Goal: Information Seeking & Learning: Check status

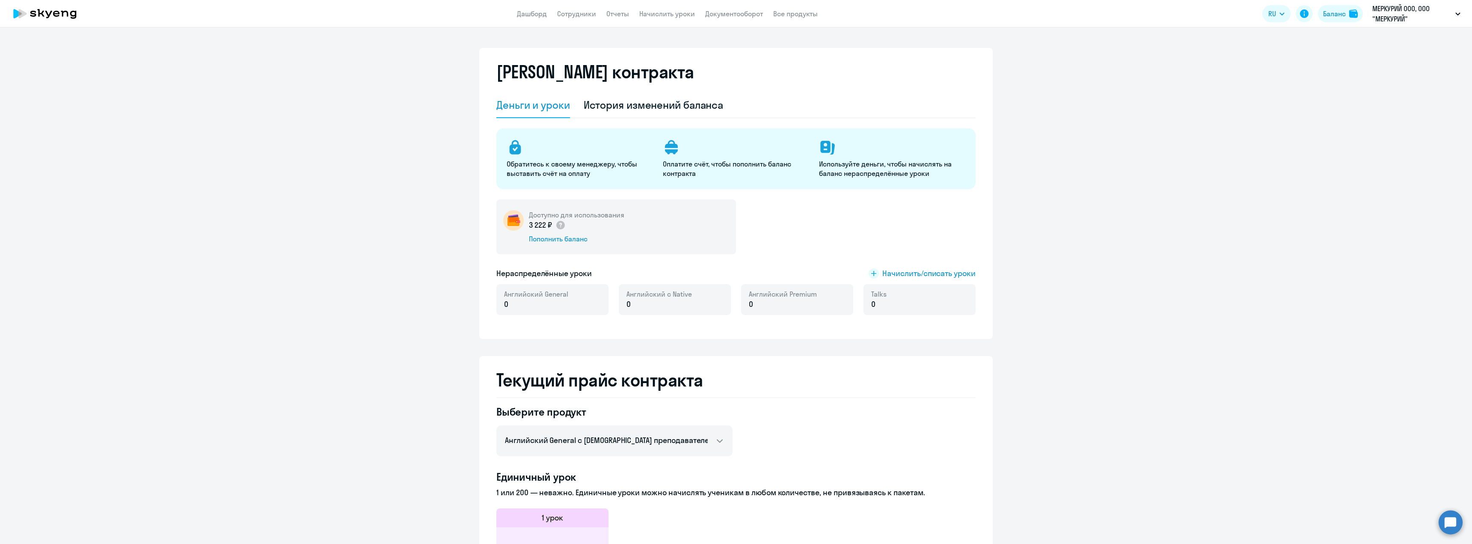
select select "english_adult_not_native_speaker"
click at [1402, 21] on p "МЕРКУРИЙ ООО, ООО "МЕРКУРИЙ"" at bounding box center [1412, 13] width 80 height 21
click at [1398, 12] on p "МЕРКУРИЙ ООО, ООО "МЕРКУРИЙ"" at bounding box center [1412, 13] width 80 height 21
click at [1392, 45] on li "ООО "АВИАЦИОННЫЙ ЦЕНТР", ООО "АВИАЦИОННЫЙ ЦЕНТР"" at bounding box center [1373, 39] width 184 height 21
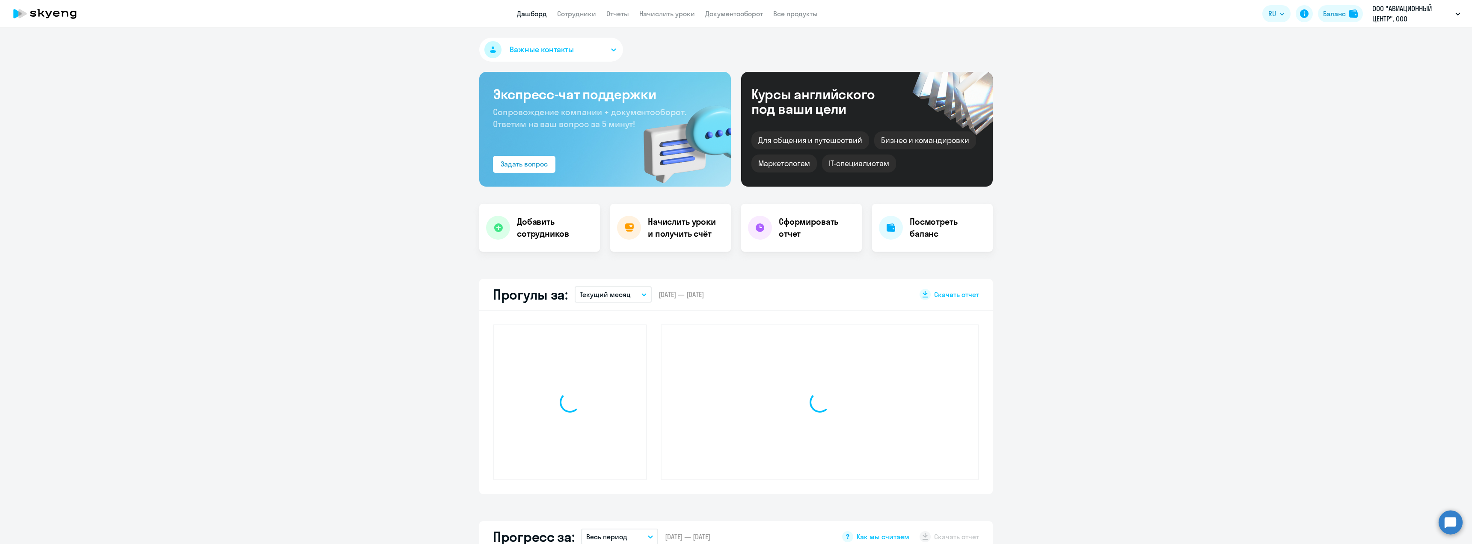
select select "30"
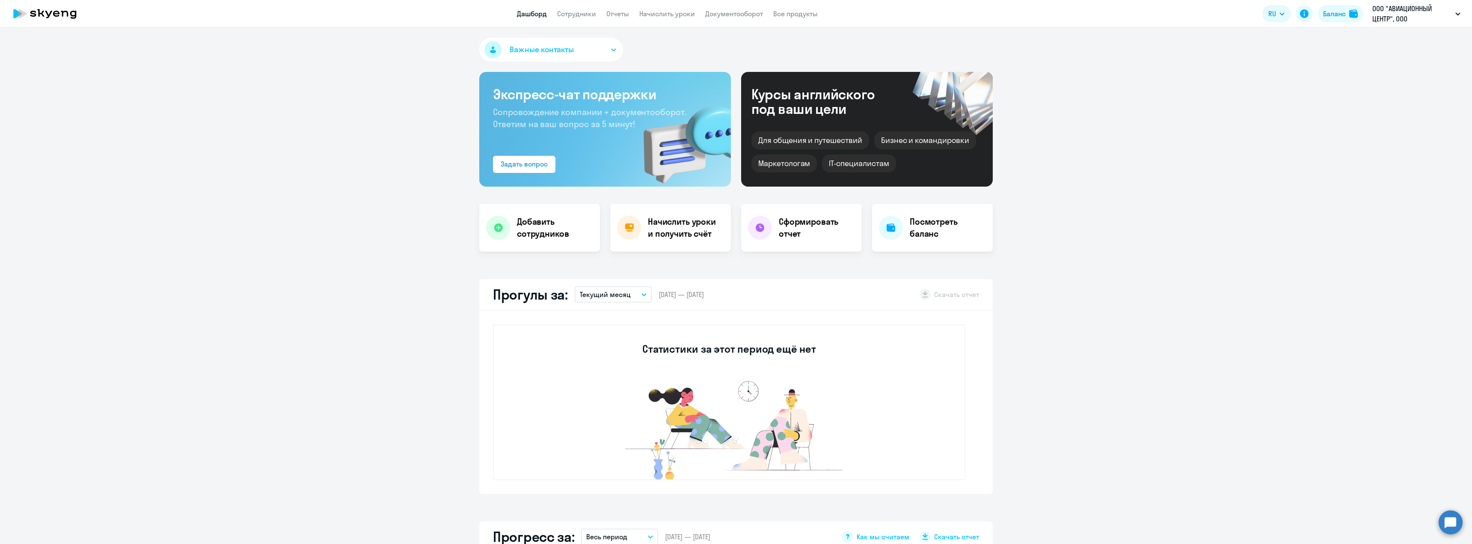
click at [577, 21] on app-header "Дашборд Сотрудники Отчеты Начислить уроки Документооборот Все продукты Дашборд …" at bounding box center [736, 13] width 1472 height 27
click at [579, 16] on link "Сотрудники" at bounding box center [576, 13] width 39 height 9
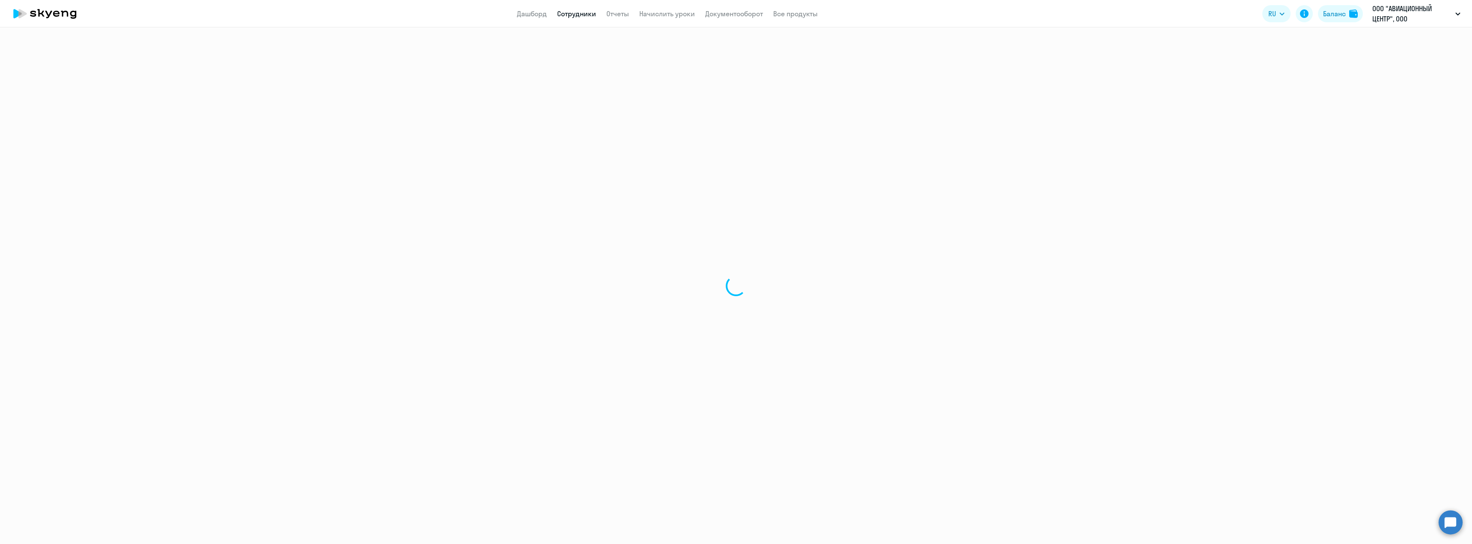
select select "30"
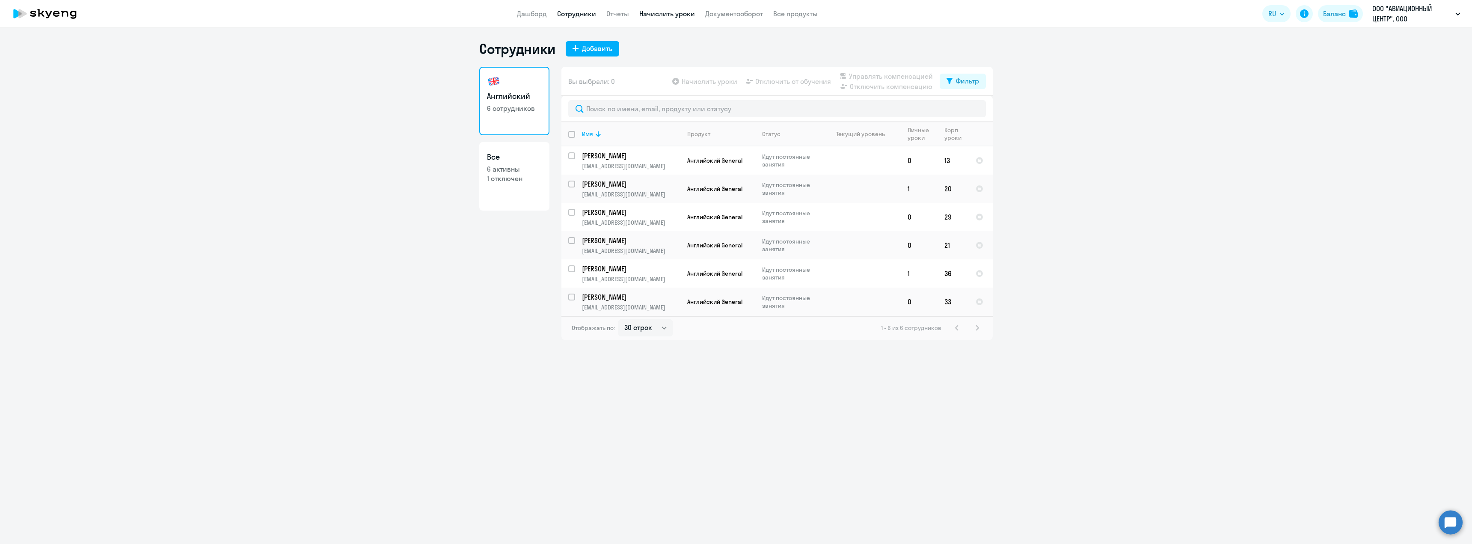
click at [663, 16] on link "Начислить уроки" at bounding box center [667, 13] width 56 height 9
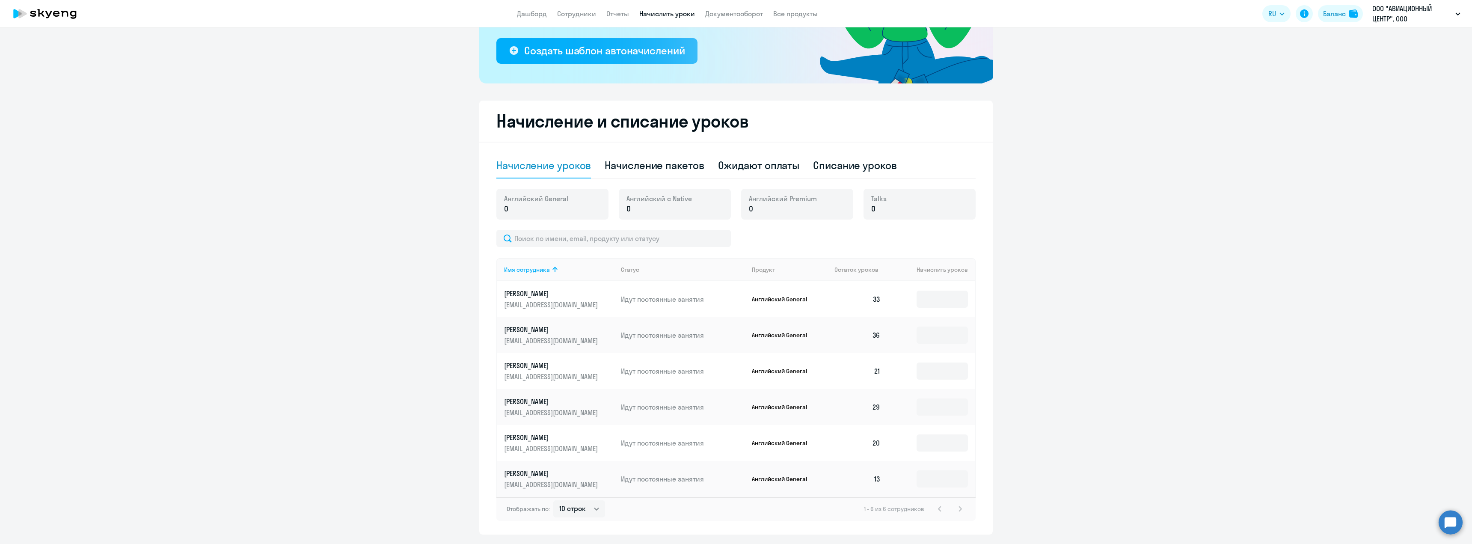
scroll to position [181, 0]
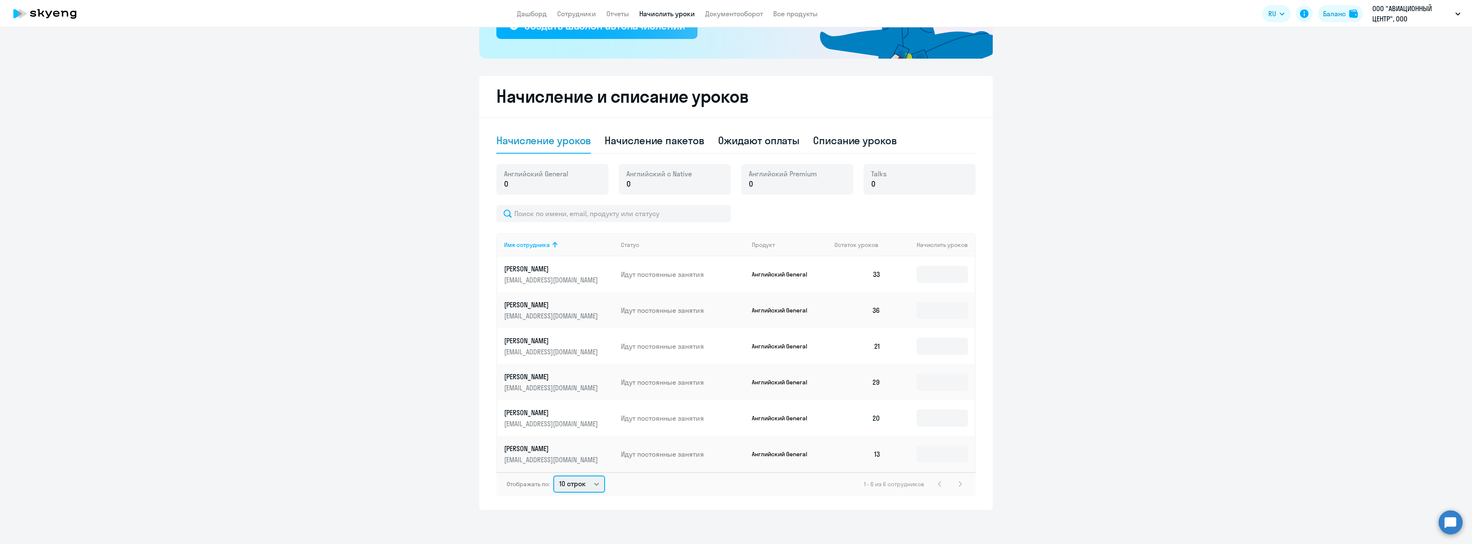
click at [587, 482] on select "10 строк 30 строк 50 строк" at bounding box center [579, 483] width 52 height 17
select select "50"
click at [553, 475] on select "10 строк 30 строк 50 строк" at bounding box center [579, 483] width 52 height 17
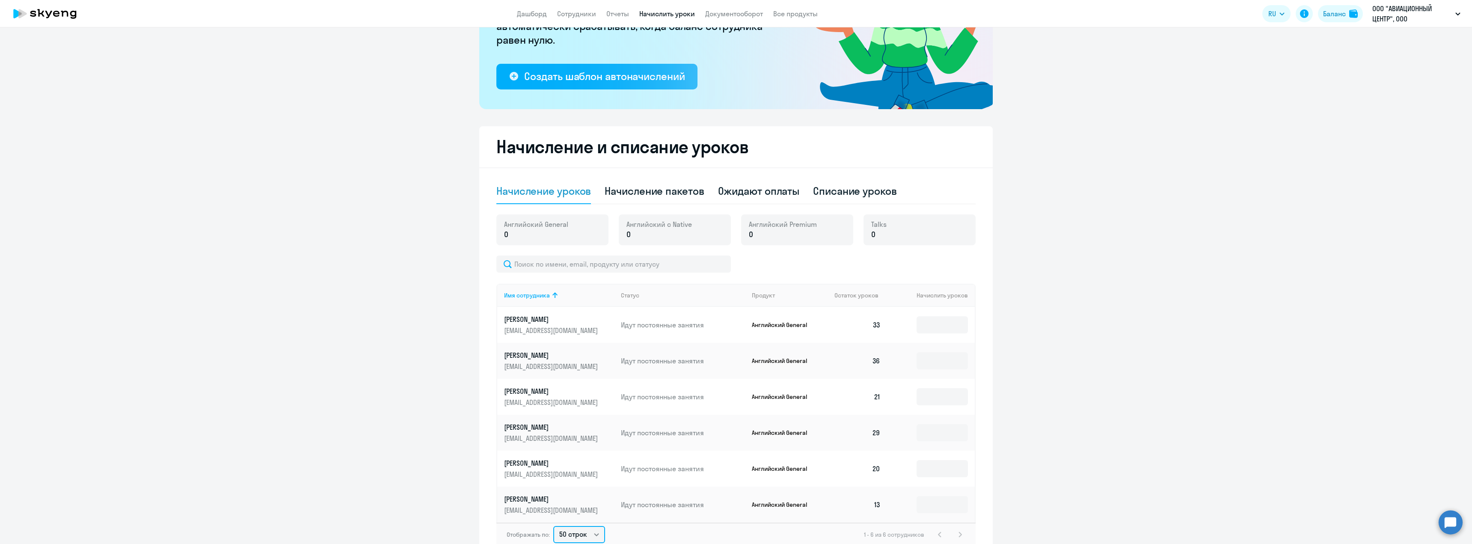
scroll to position [53, 0]
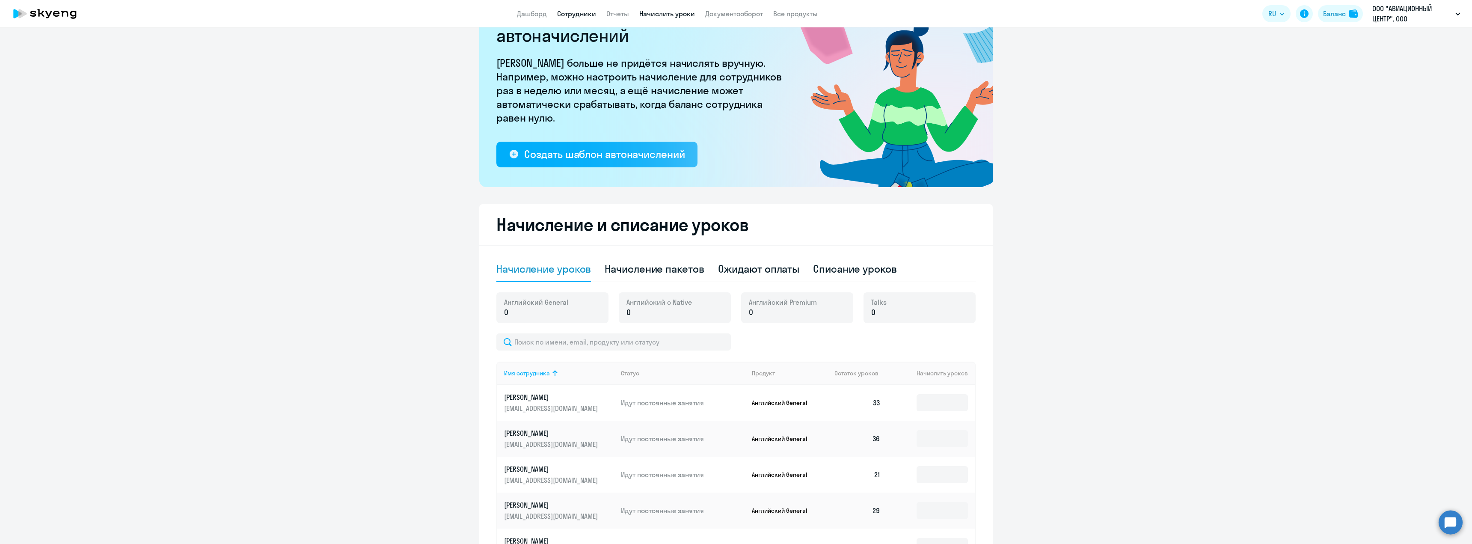
click at [565, 10] on link "Сотрудники" at bounding box center [576, 13] width 39 height 9
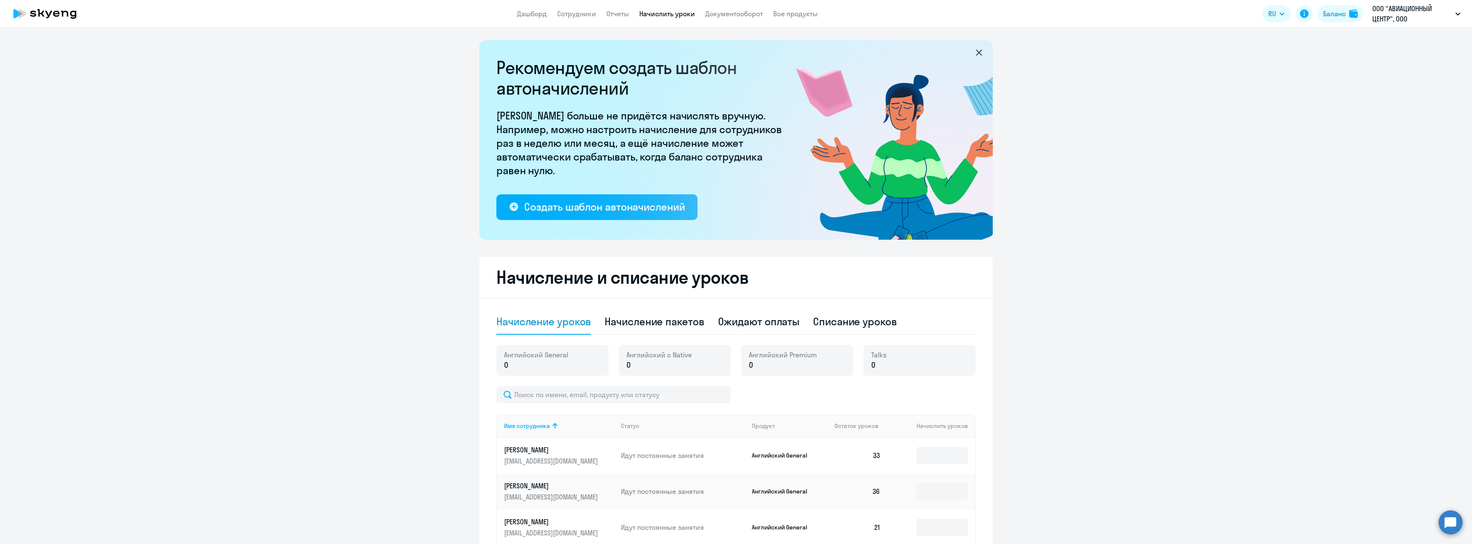
select select "30"
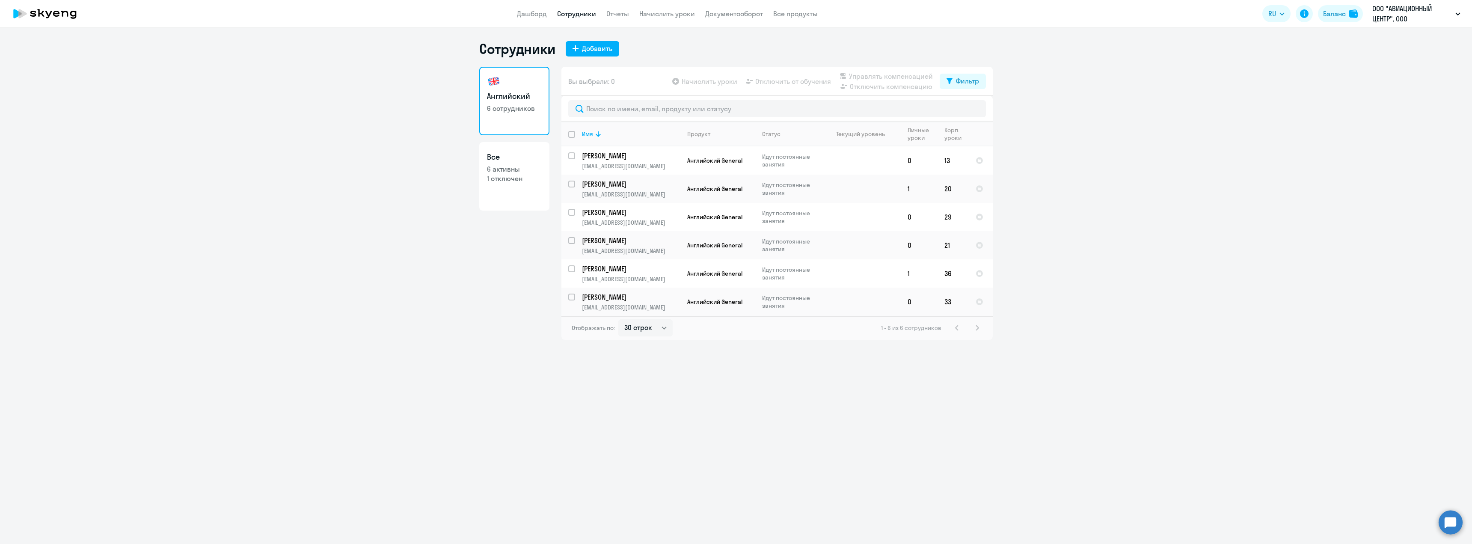
click at [673, 18] on app-menu-item-link "Начислить уроки" at bounding box center [667, 14] width 56 height 11
click at [947, 160] on td "13" at bounding box center [953, 160] width 31 height 28
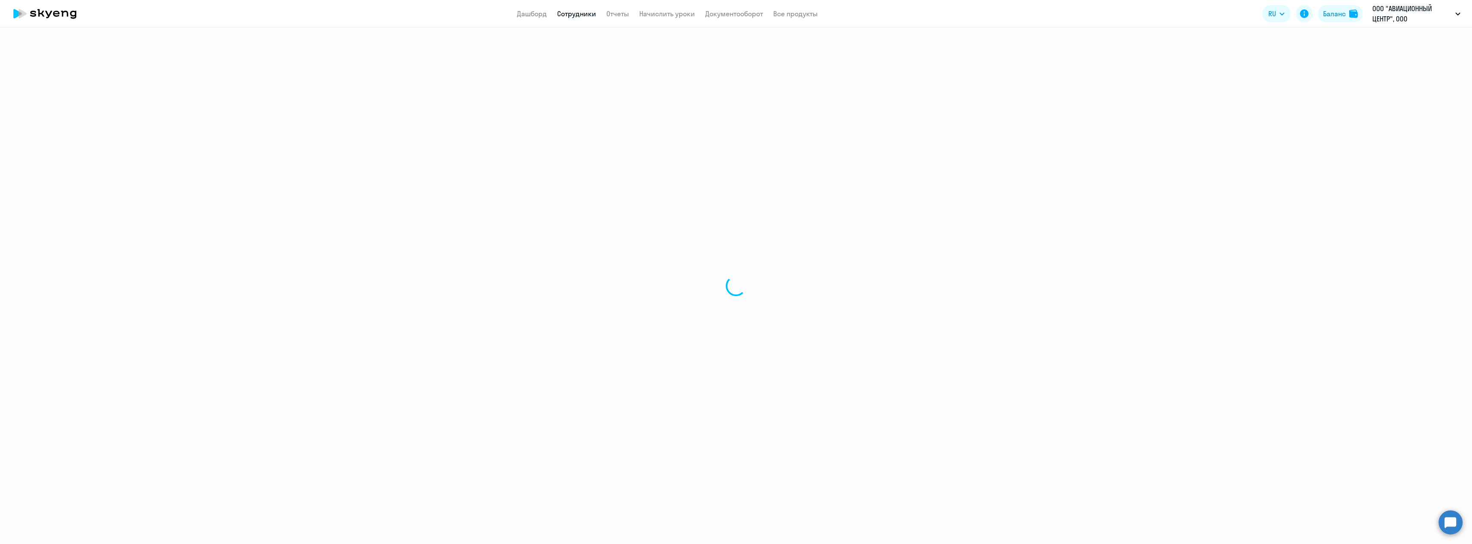
select select "english"
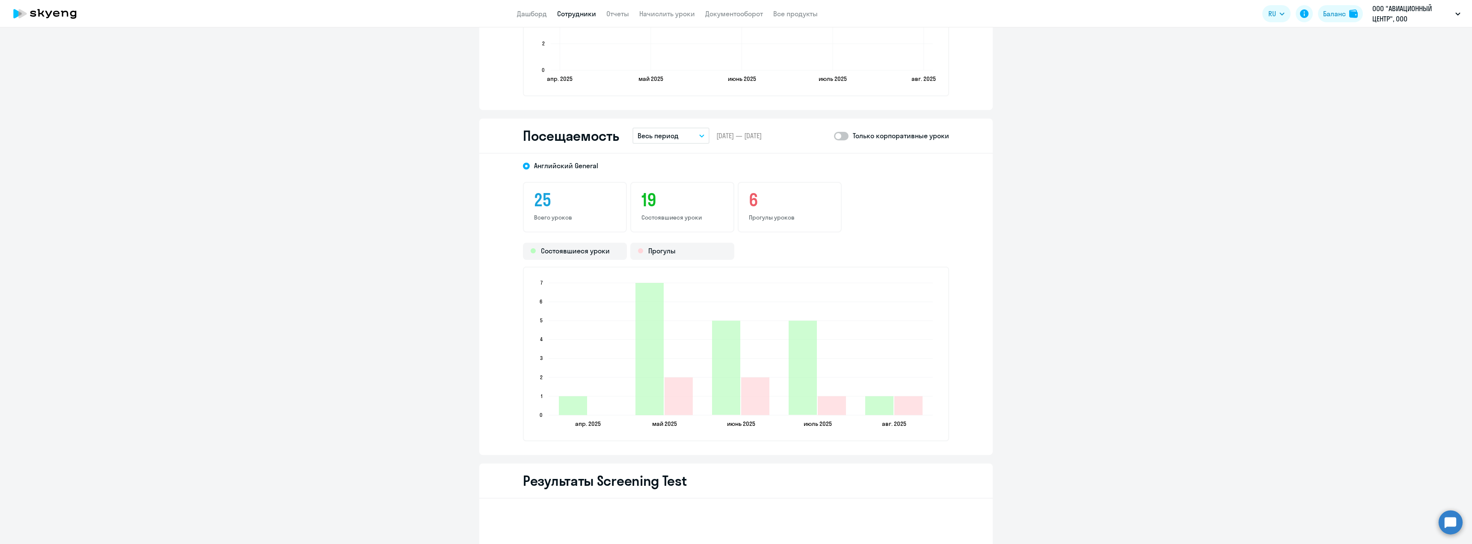
scroll to position [899, 0]
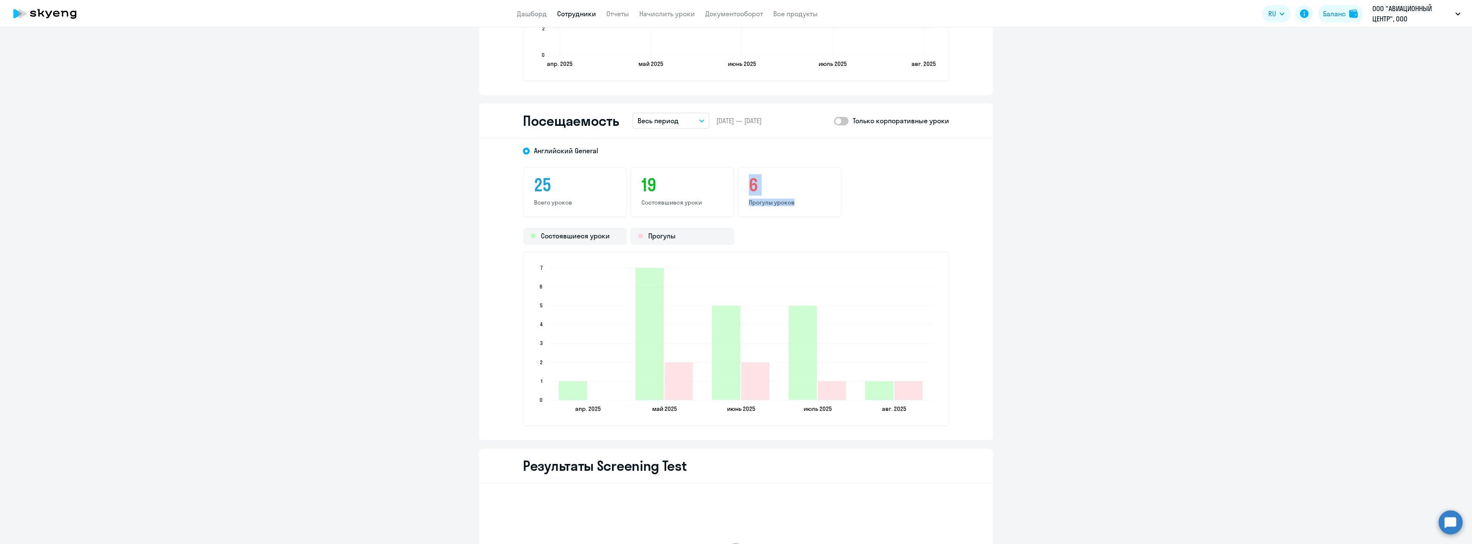
drag, startPoint x: 743, startPoint y: 180, endPoint x: 795, endPoint y: 204, distance: 57.4
click at [790, 199] on div "6 Прогулы уроков" at bounding box center [790, 192] width 104 height 50
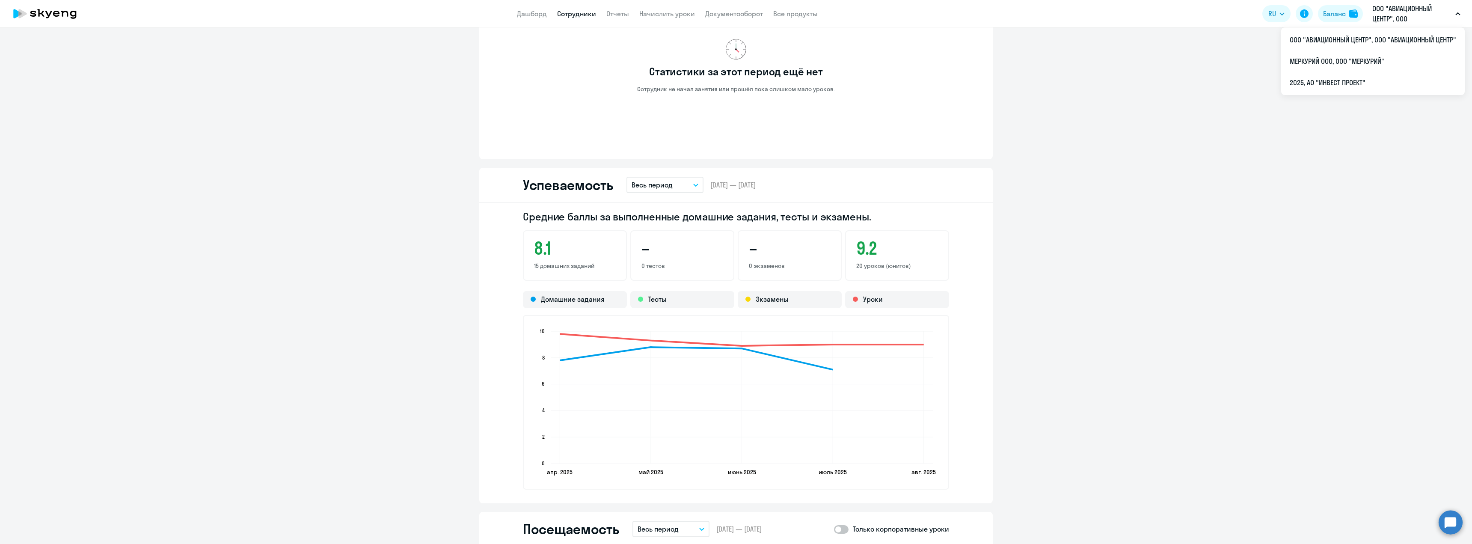
scroll to position [353, 0]
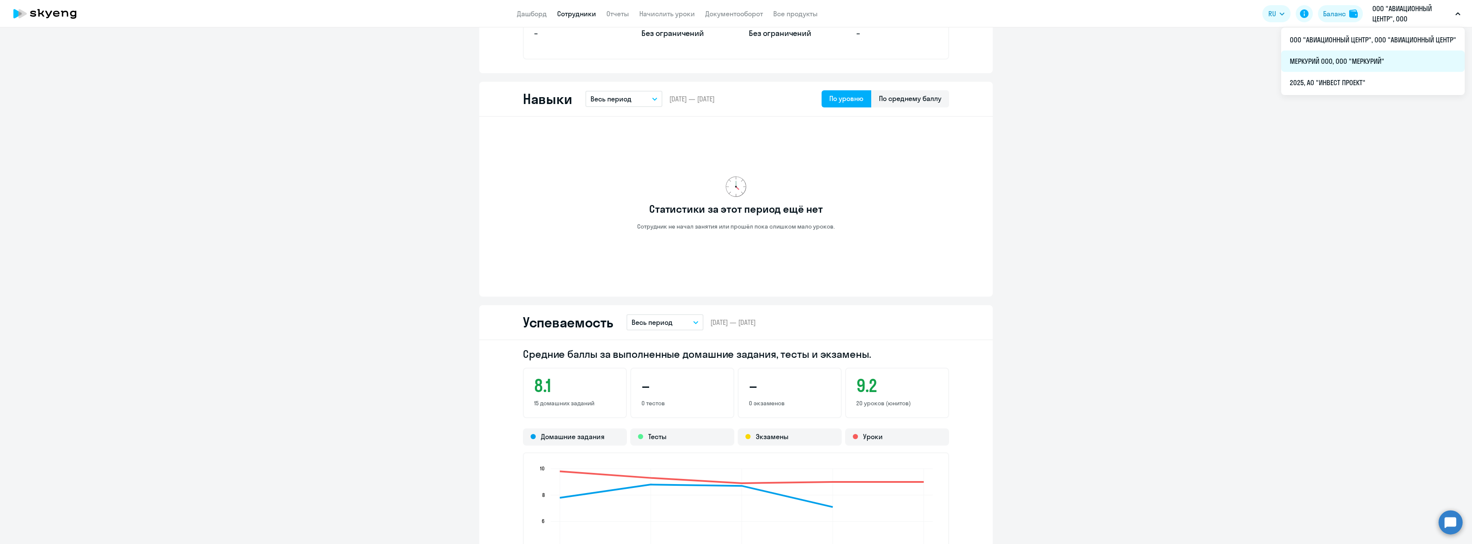
click at [1364, 60] on li "МЕРКУРИЙ ООО, ООО "МЕРКУРИЙ"" at bounding box center [1373, 60] width 184 height 21
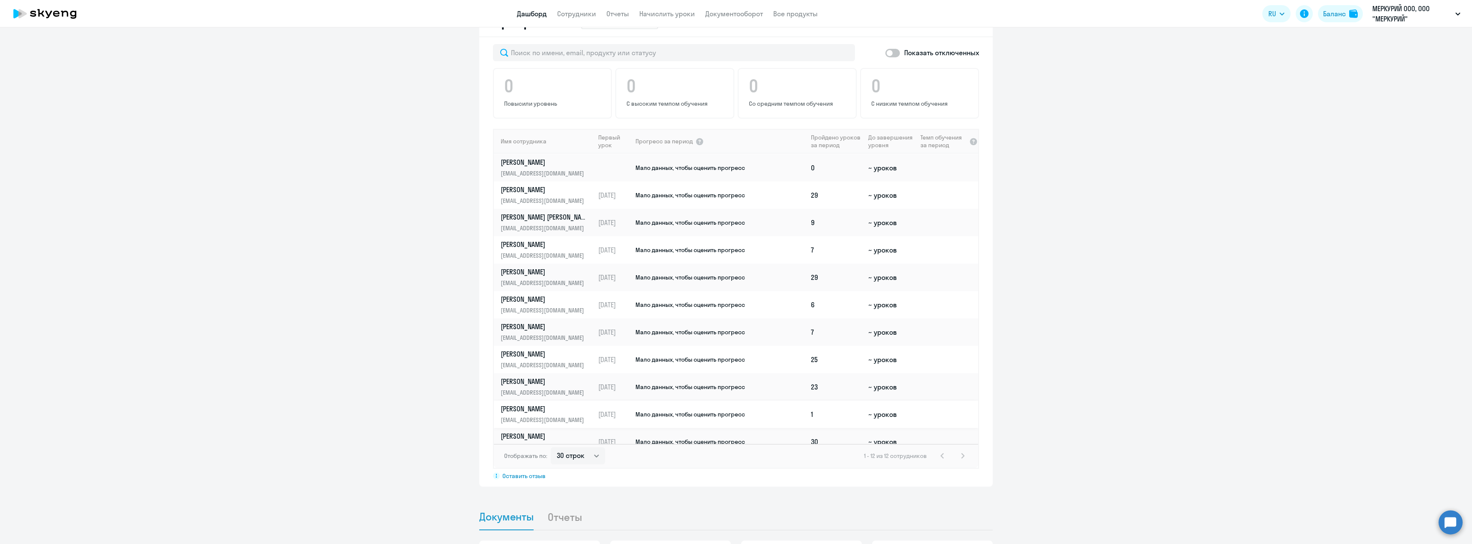
scroll to position [39, 0]
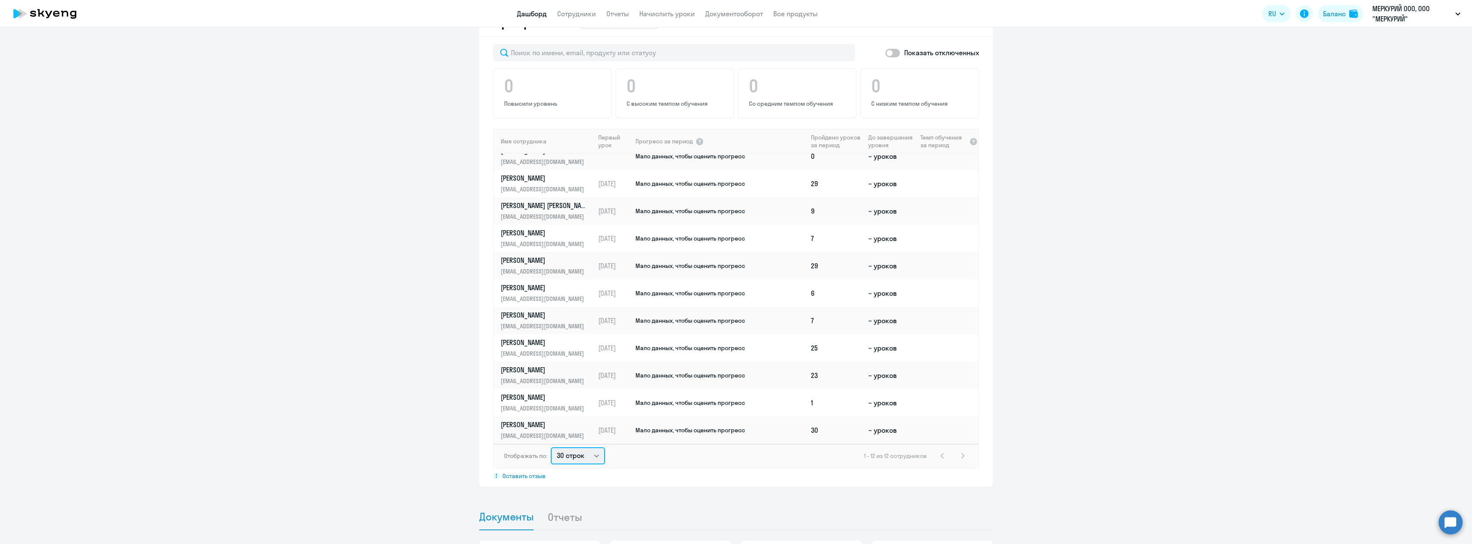
click at [578, 456] on select "30 строк 50 строк 100 строк" at bounding box center [578, 455] width 54 height 17
select select "100"
click at [551, 447] on select "30 строк 50 строк 100 строк" at bounding box center [578, 455] width 54 height 17
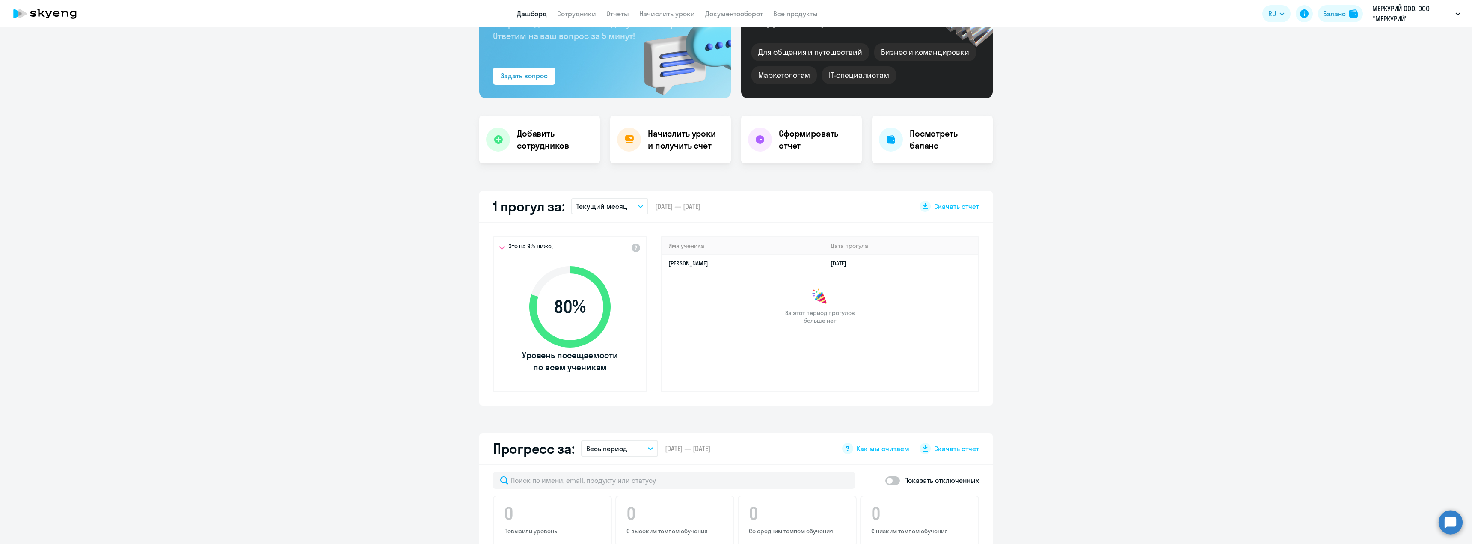
scroll to position [88, 0]
click at [1421, 20] on p "МЕРКУРИЙ ООО, ООО "МЕРКУРИЙ"" at bounding box center [1412, 13] width 80 height 21
click at [1416, 19] on p "МЕРКУРИЙ ООО, ООО "МЕРКУРИЙ"" at bounding box center [1412, 13] width 80 height 21
click at [1347, 82] on li "2025, АО "ИНВЕСТ ПРОЕКТ"" at bounding box center [1373, 82] width 184 height 21
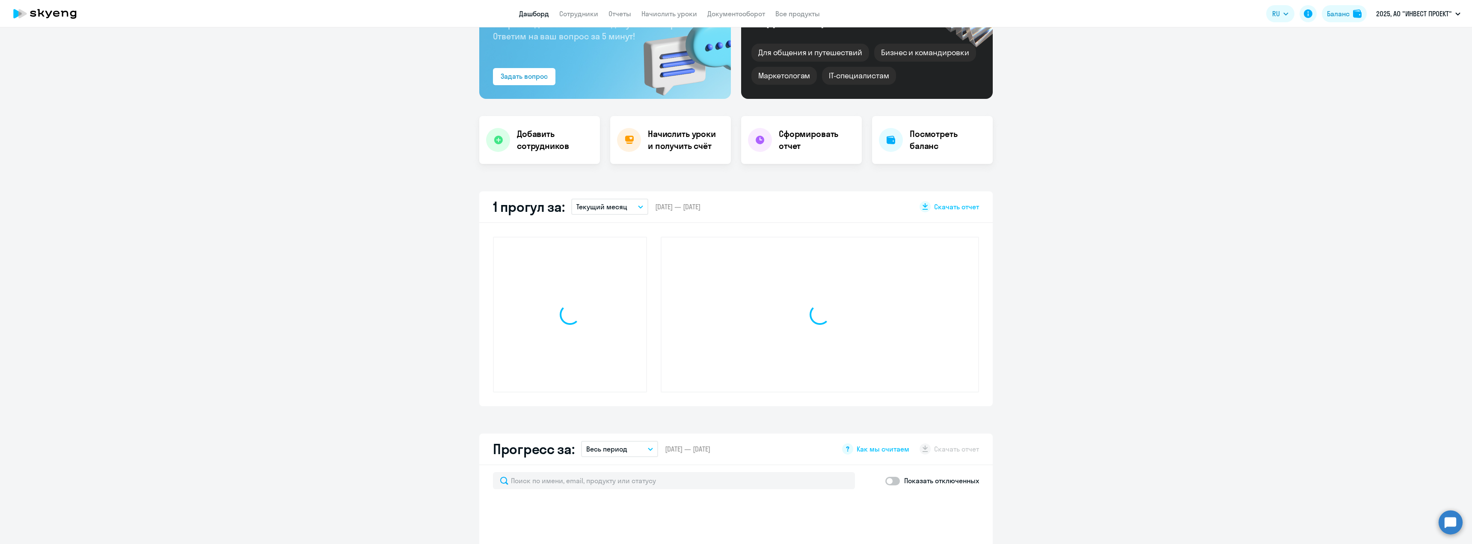
select select "30"
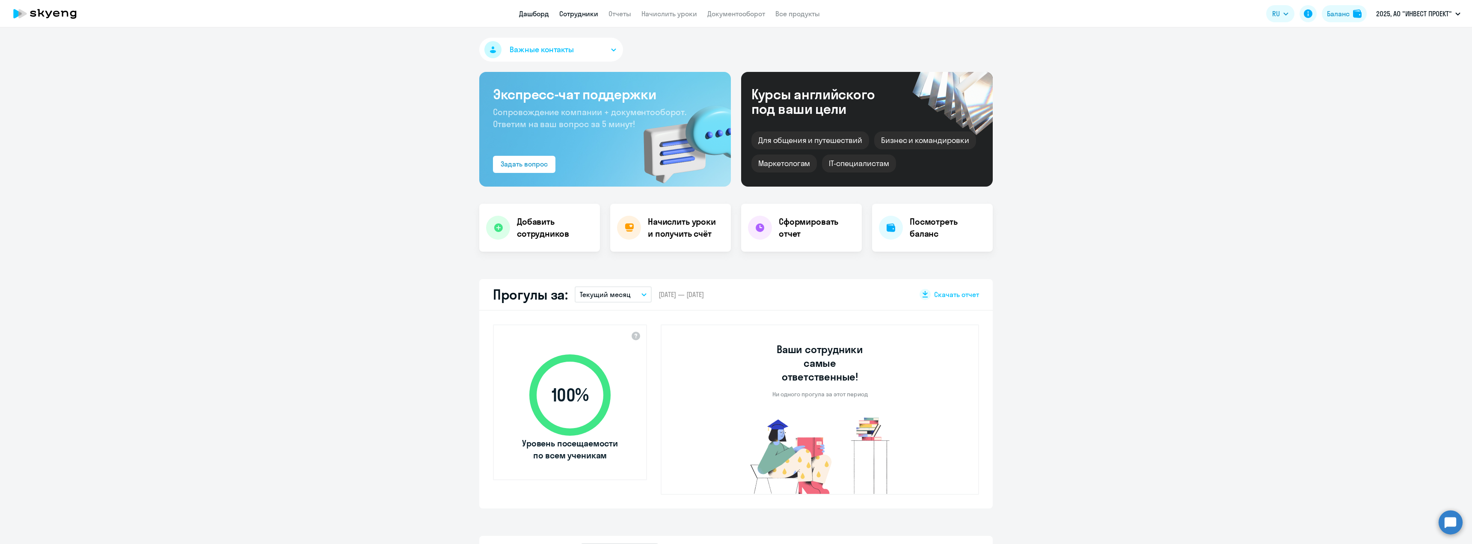
click at [588, 13] on link "Сотрудники" at bounding box center [578, 13] width 39 height 9
select select "30"
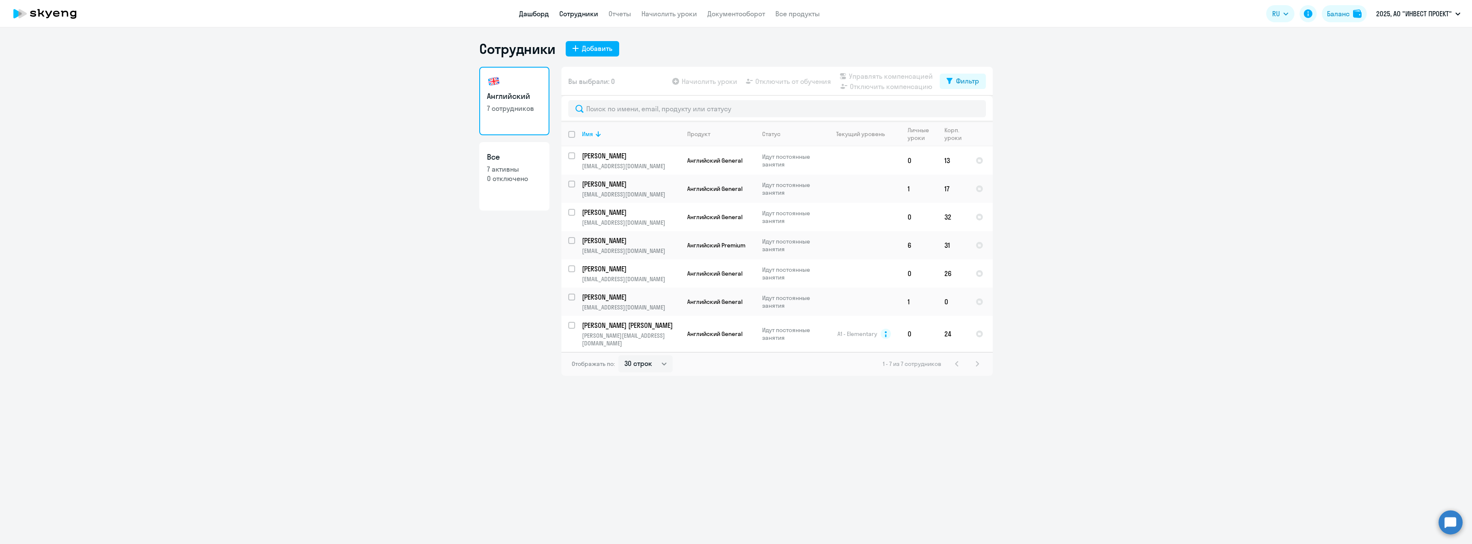
click at [528, 15] on link "Дашборд" at bounding box center [534, 13] width 30 height 9
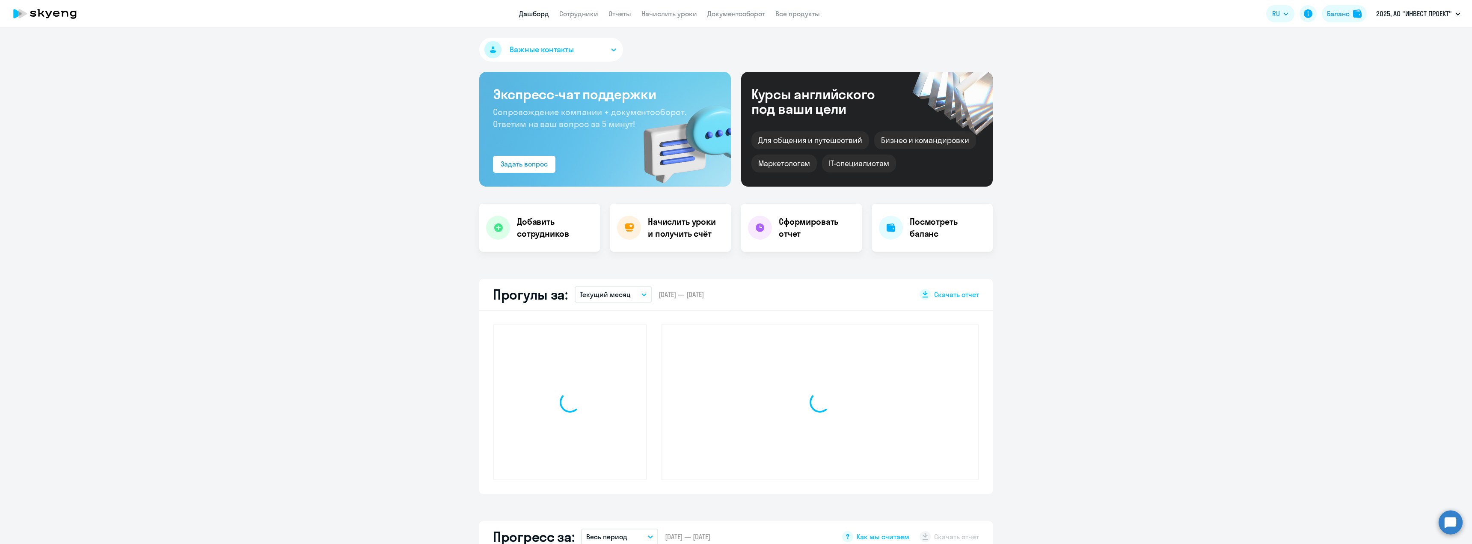
select select "30"
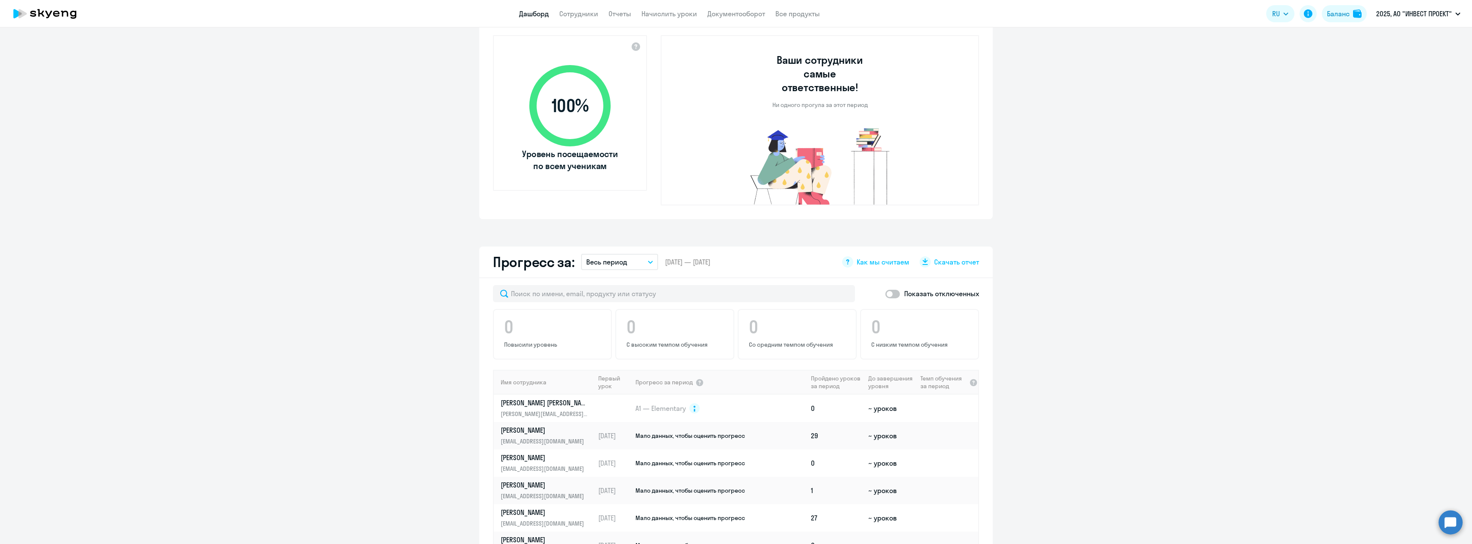
scroll to position [428, 0]
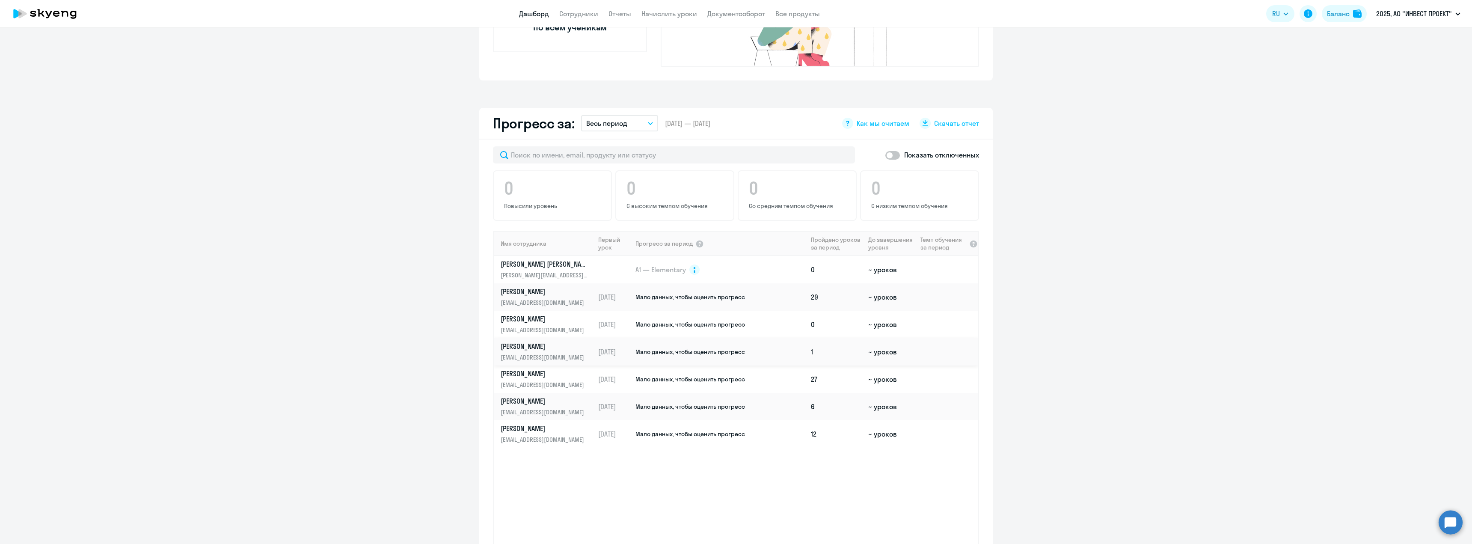
click at [542, 341] on p "[PERSON_NAME]" at bounding box center [545, 345] width 88 height 9
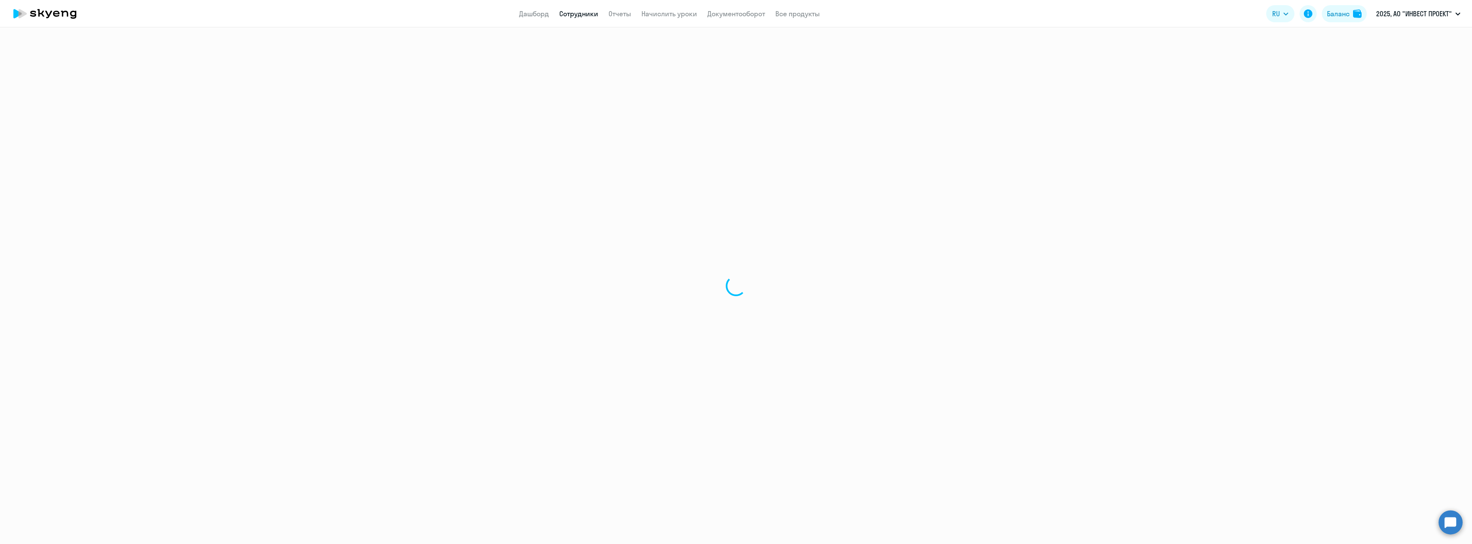
select select "english"
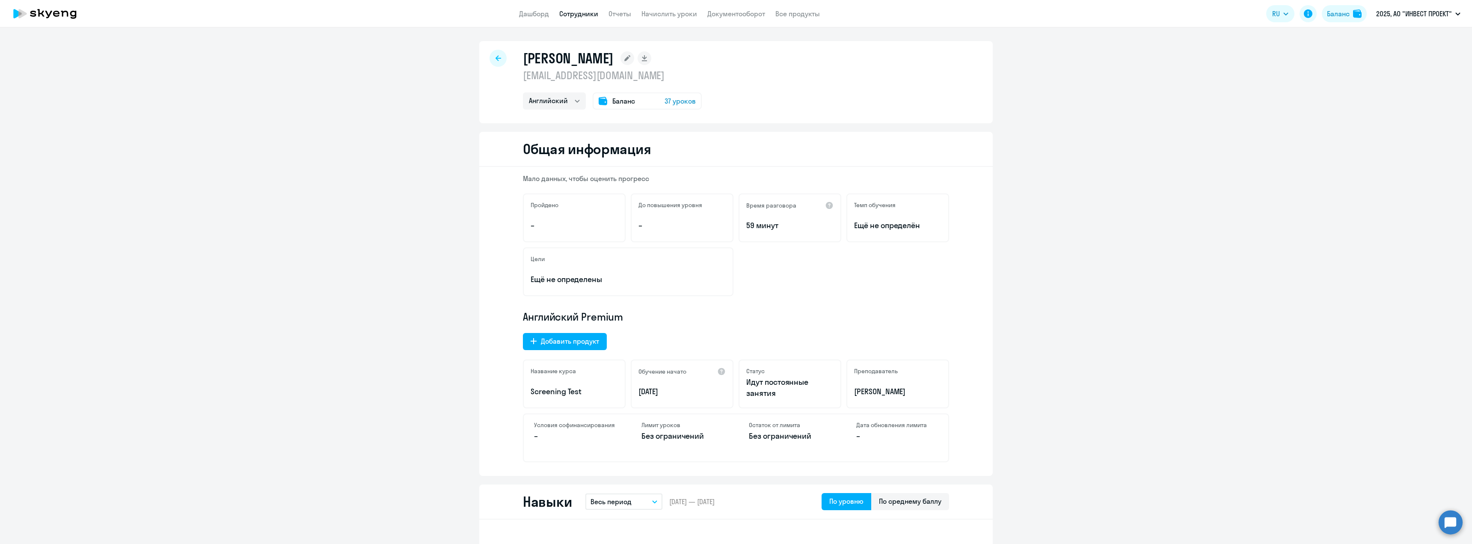
click at [542, 22] on app-header "Дашборд Сотрудники Отчеты Начислить уроки Документооборот Все продукты Дашборд …" at bounding box center [736, 13] width 1472 height 27
click at [620, 15] on link "Отчеты" at bounding box center [619, 13] width 23 height 9
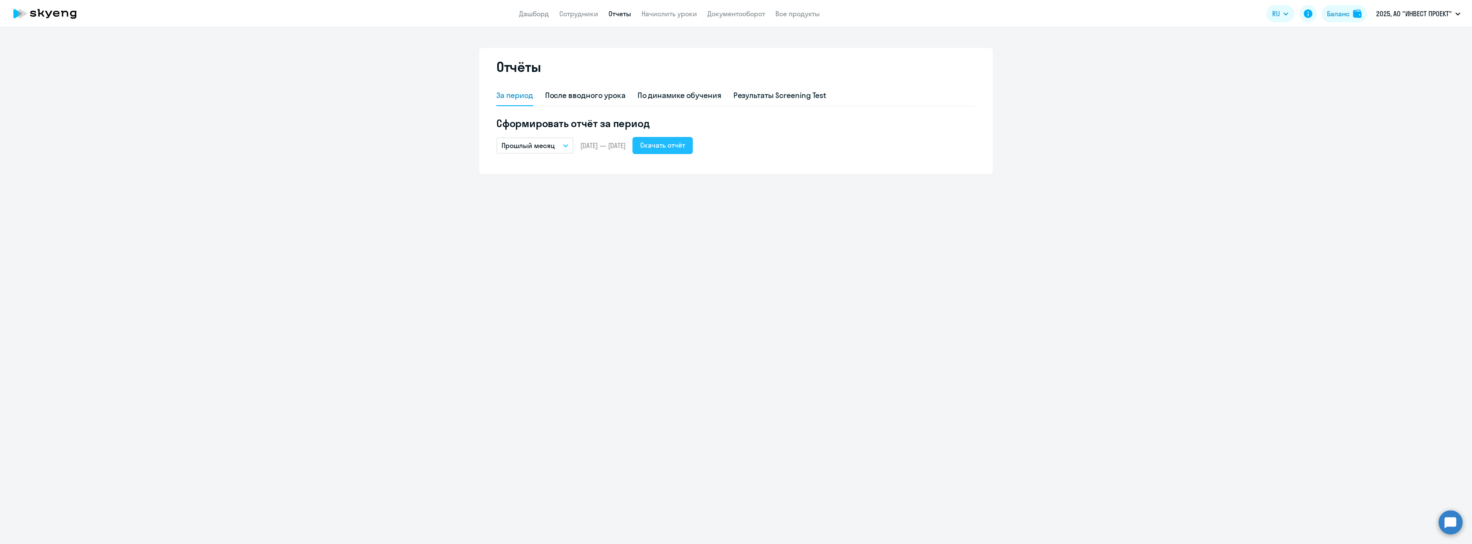
click at [683, 148] on div "Скачать отчёт" at bounding box center [662, 145] width 45 height 10
click at [586, 12] on link "Сотрудники" at bounding box center [578, 13] width 39 height 9
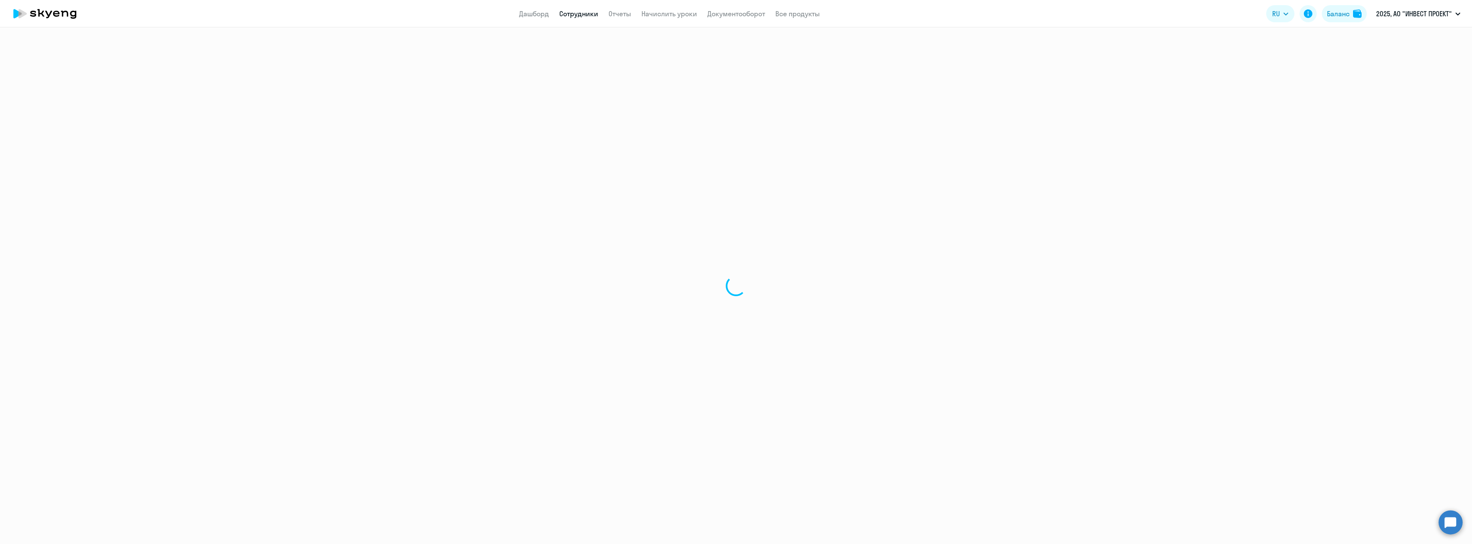
select select "30"
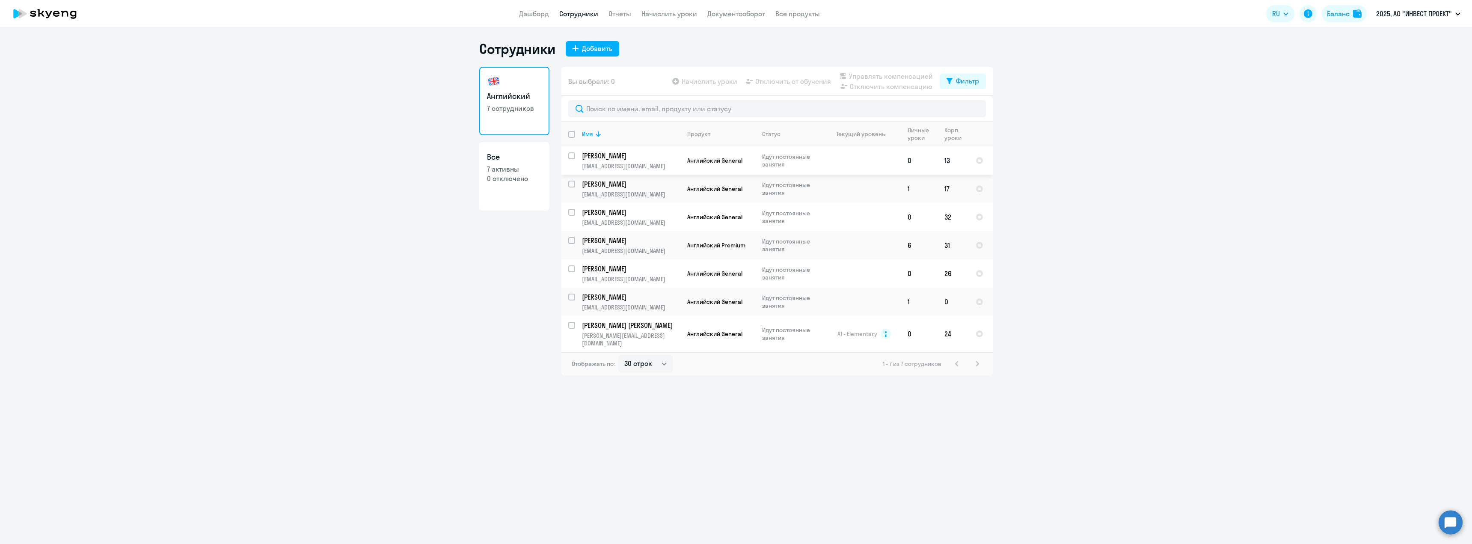
click at [614, 158] on p "[PERSON_NAME]" at bounding box center [630, 155] width 97 height 9
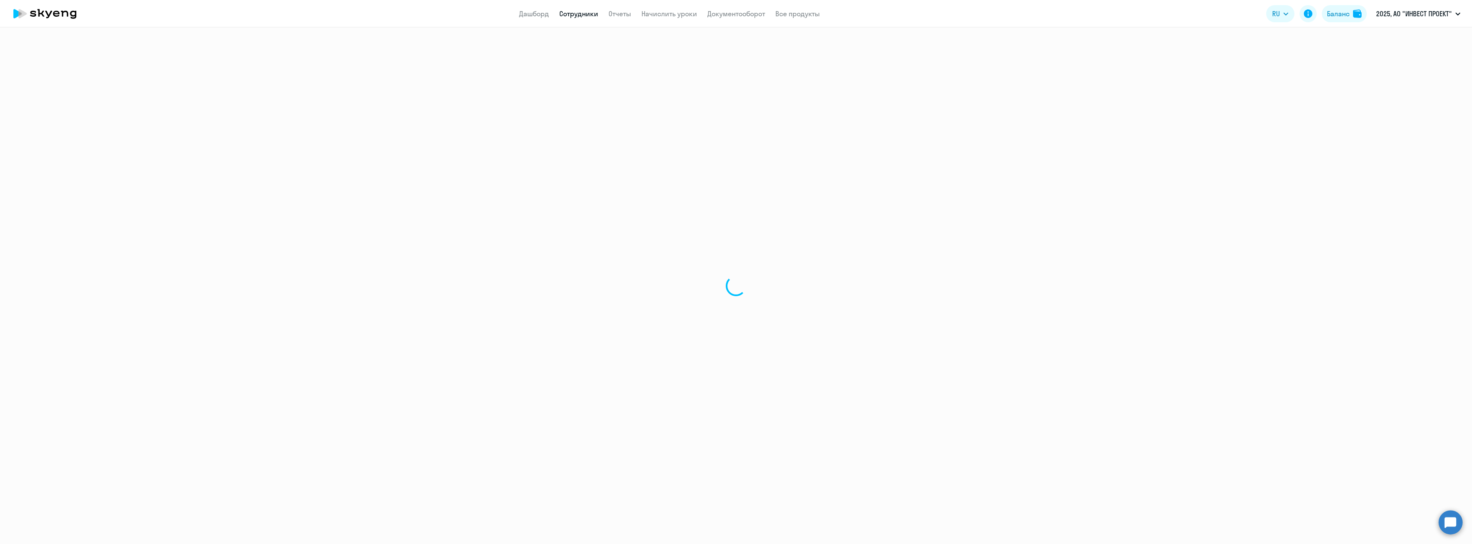
select select "english"
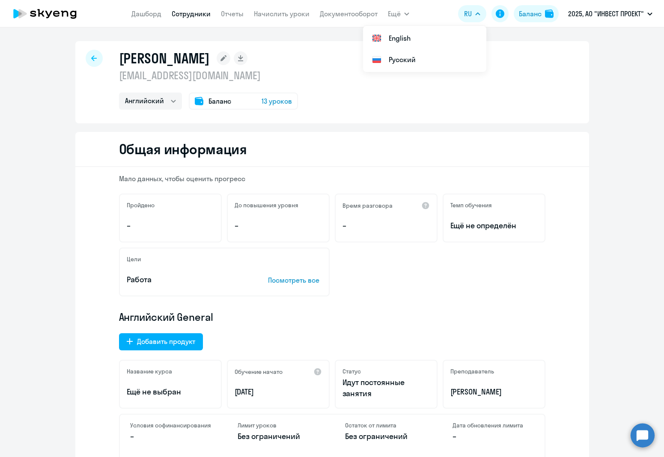
drag, startPoint x: 391, startPoint y: 456, endPoint x: 391, endPoint y: 474, distance: 18.4
click at [391, 457] on html "[PERSON_NAME] Отчеты Начислить уроки Документооборот Ещё Дашборд Сотрудники Отч…" at bounding box center [332, 228] width 664 height 457
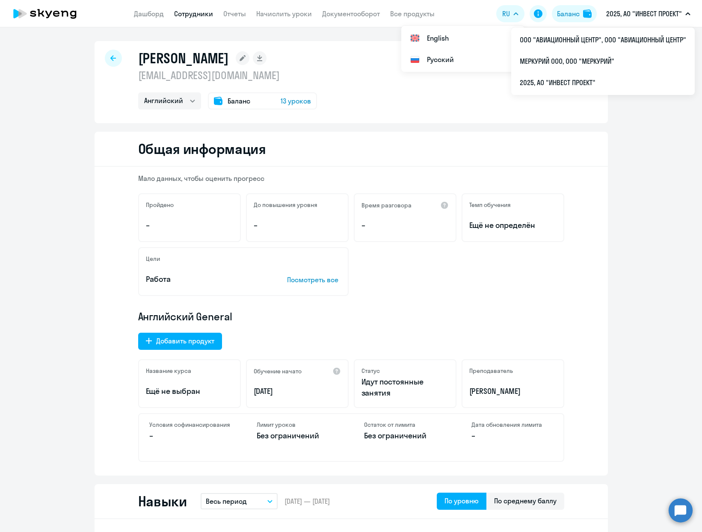
click at [642, 16] on p "2025, АО "ИНВЕСТ ПРОЕКТ"" at bounding box center [644, 14] width 76 height 10
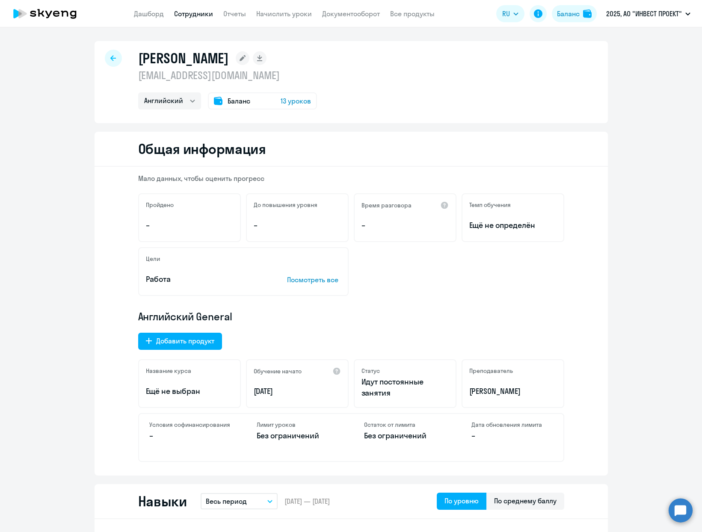
click at [642, 16] on p "2025, АО "ИНВЕСТ ПРОЕКТ"" at bounding box center [644, 14] width 76 height 10
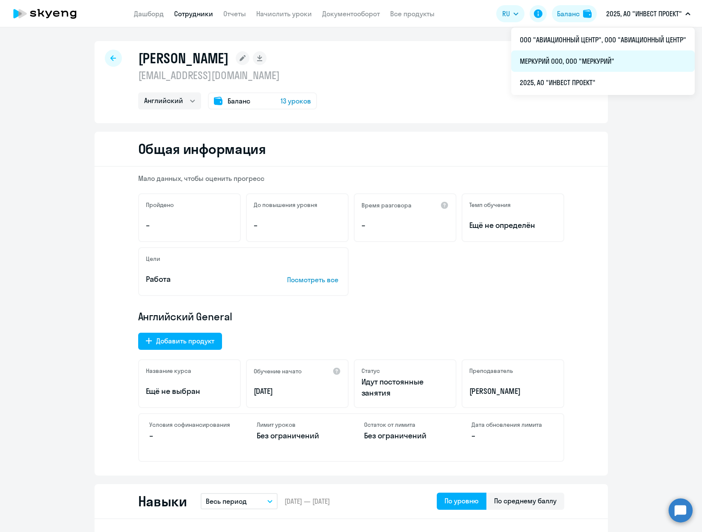
click at [572, 68] on li "МЕРКУРИЙ ООО, ООО "МЕРКУРИЙ"" at bounding box center [603, 60] width 184 height 21
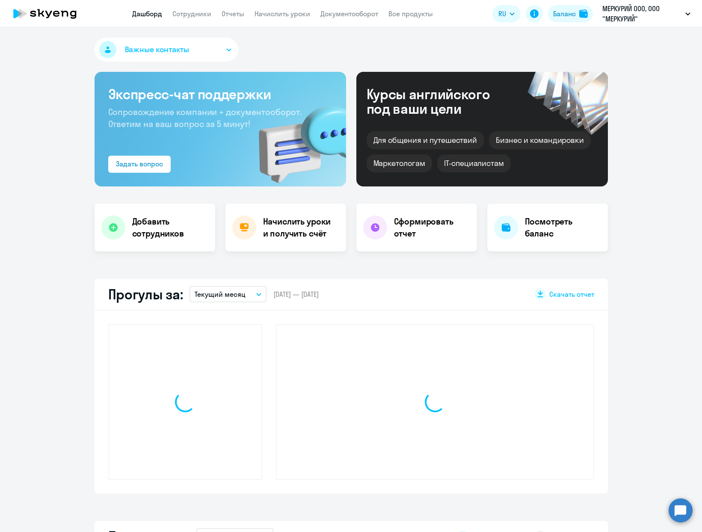
select select "30"
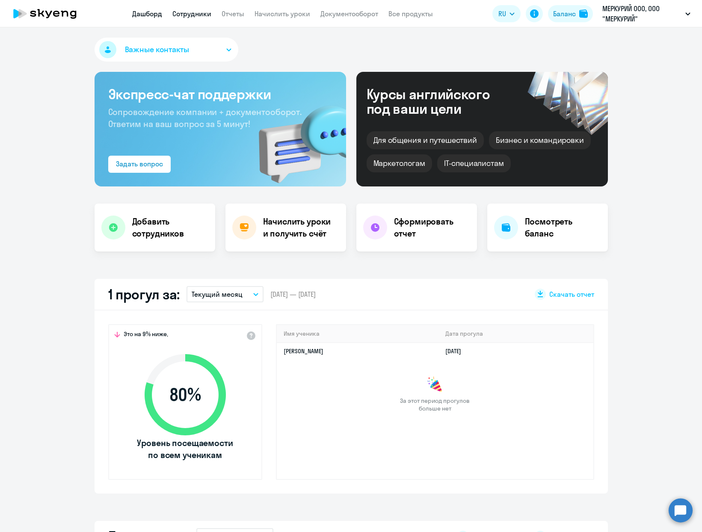
click at [187, 15] on link "Сотрудники" at bounding box center [191, 13] width 39 height 9
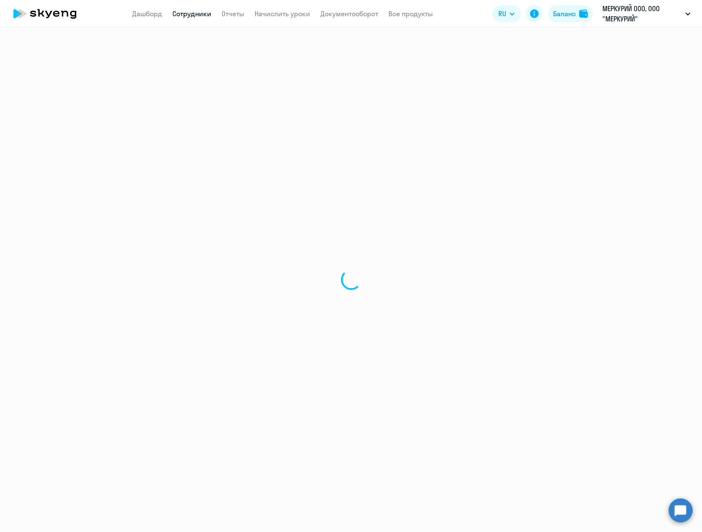
select select "30"
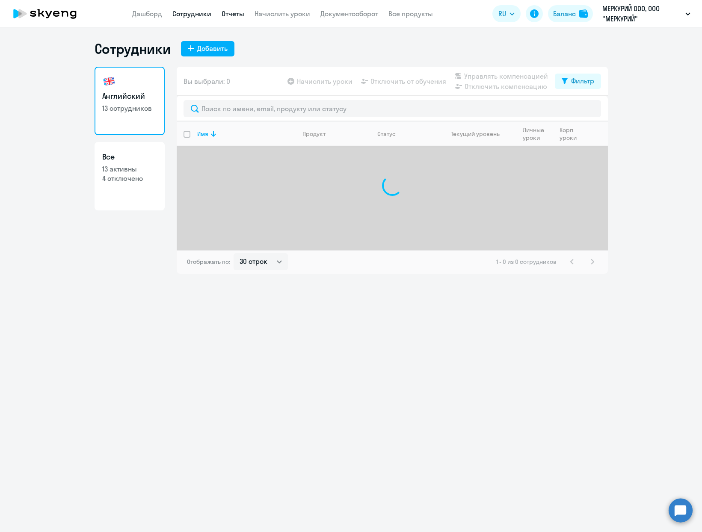
click at [226, 14] on link "Отчеты" at bounding box center [233, 13] width 23 height 9
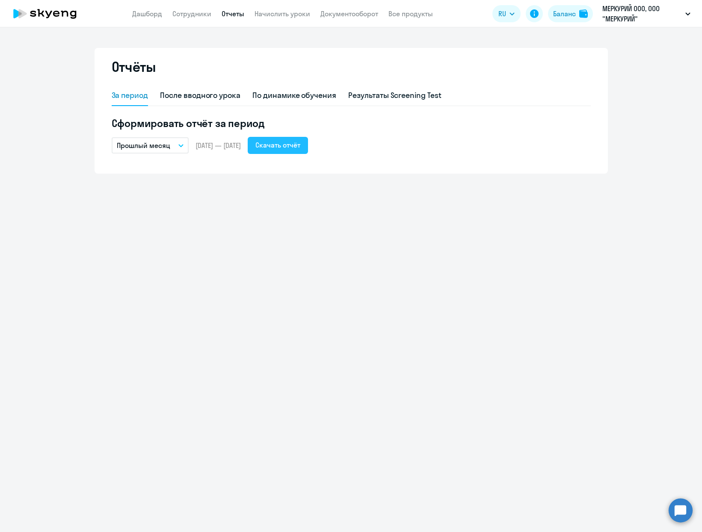
click at [300, 146] on div "Скачать отчёт" at bounding box center [277, 145] width 45 height 10
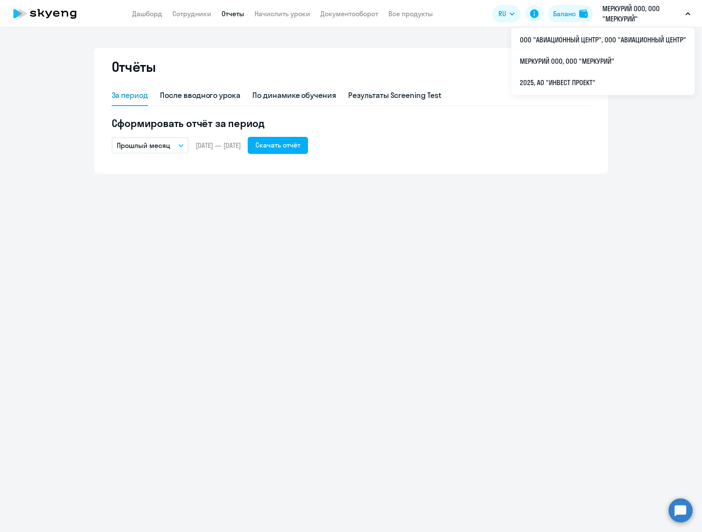
click at [631, 15] on p "МЕРКУРИЙ ООО, ООО "МЕРКУРИЙ"" at bounding box center [642, 13] width 80 height 21
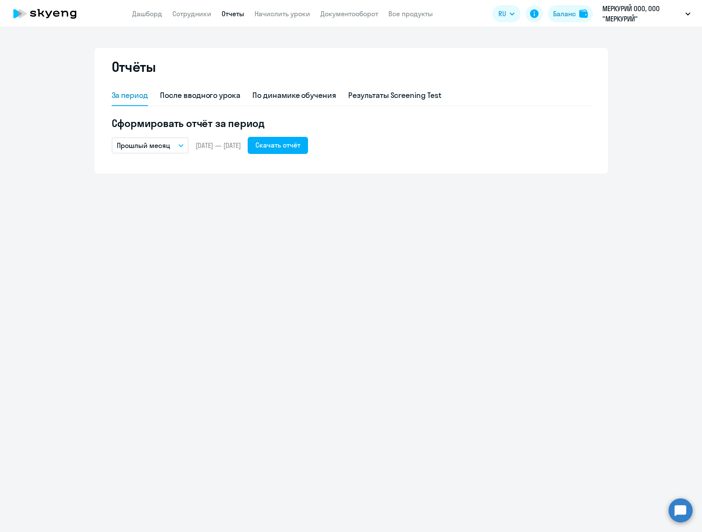
click at [631, 15] on p "МЕРКУРИЙ ООО, ООО "МЕРКУРИЙ"" at bounding box center [642, 13] width 80 height 21
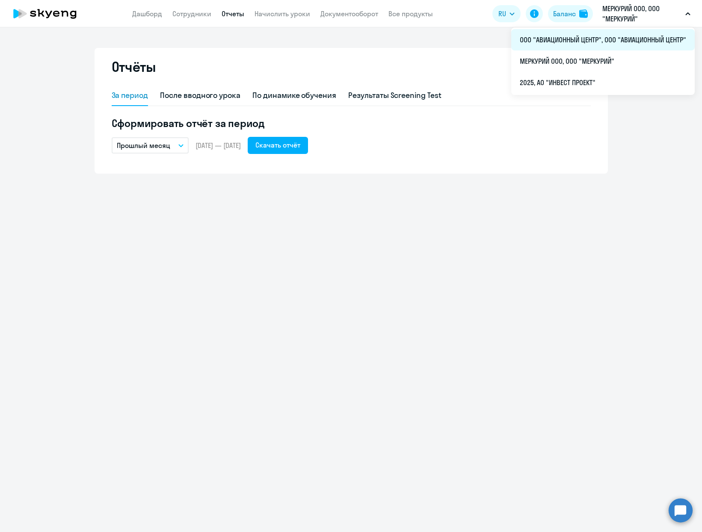
click at [625, 37] on li "ООО "АВИАЦИОННЫЙ ЦЕНТР", ООО "АВИАЦИОННЫЙ ЦЕНТР"" at bounding box center [603, 39] width 184 height 21
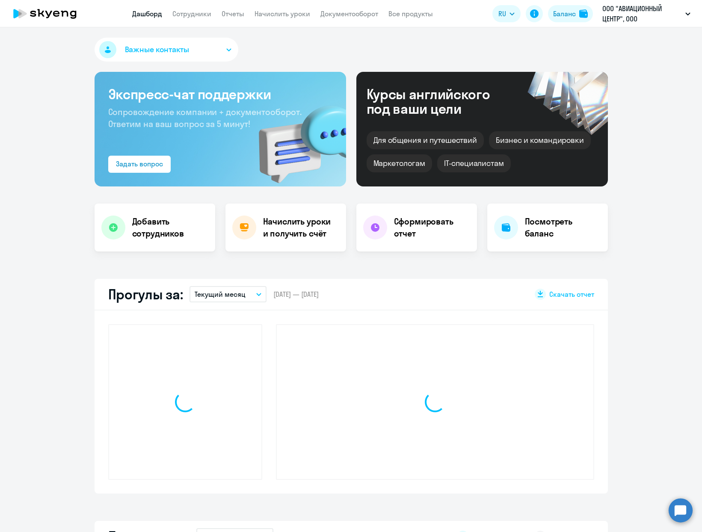
select select "30"
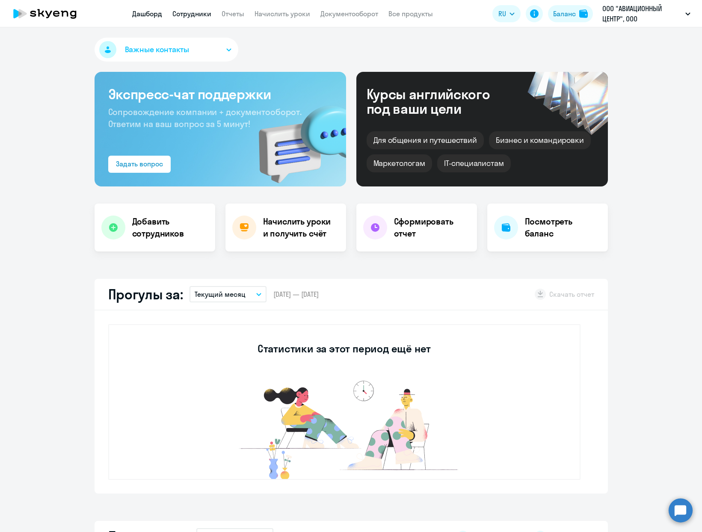
click at [203, 12] on link "Сотрудники" at bounding box center [191, 13] width 39 height 9
select select "30"
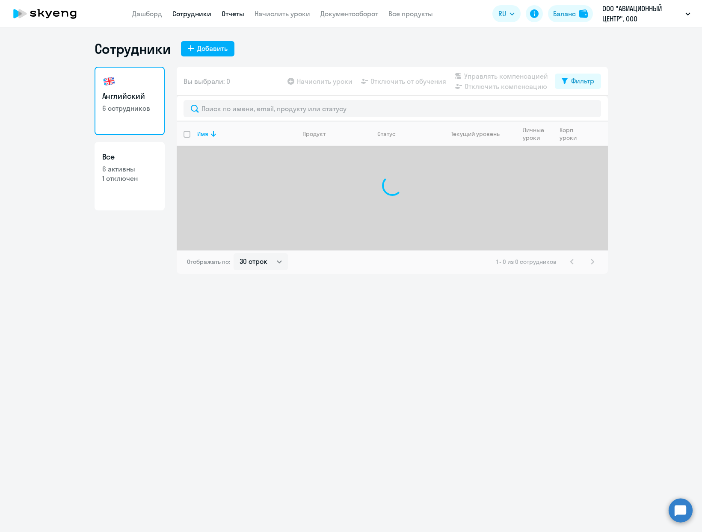
click at [231, 12] on link "Отчеты" at bounding box center [233, 13] width 23 height 9
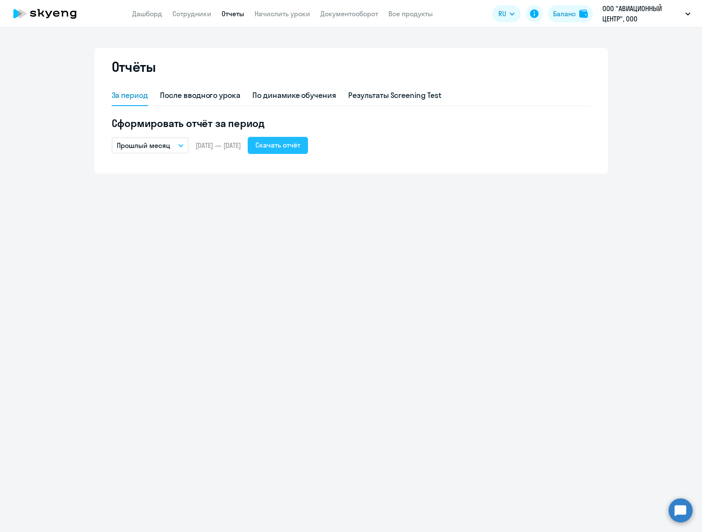
click at [300, 145] on div "Скачать отчёт" at bounding box center [277, 145] width 45 height 10
click at [629, 128] on ng-component "Отчёты За период После вводного урока По динамике обучения Результаты Screening…" at bounding box center [351, 111] width 702 height 126
click at [135, 14] on link "Дашборд" at bounding box center [147, 13] width 30 height 9
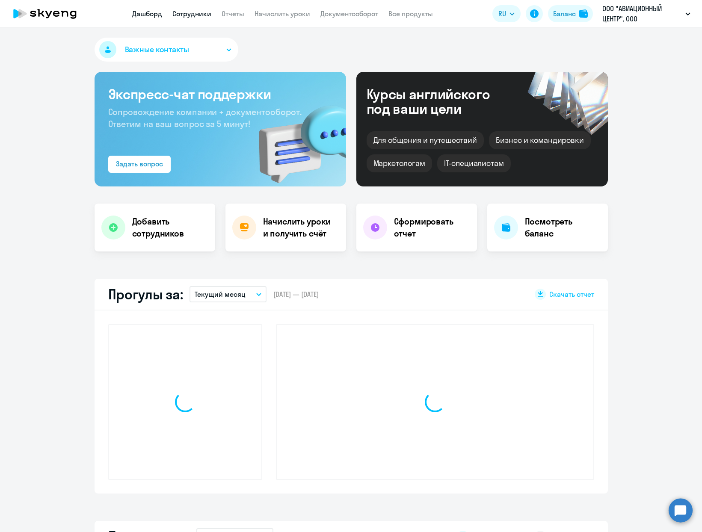
select select "30"
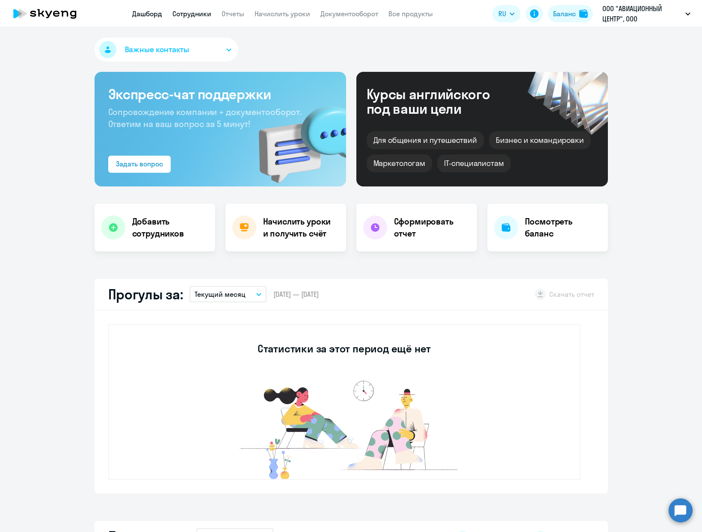
click at [189, 11] on link "Сотрудники" at bounding box center [191, 13] width 39 height 9
select select "30"
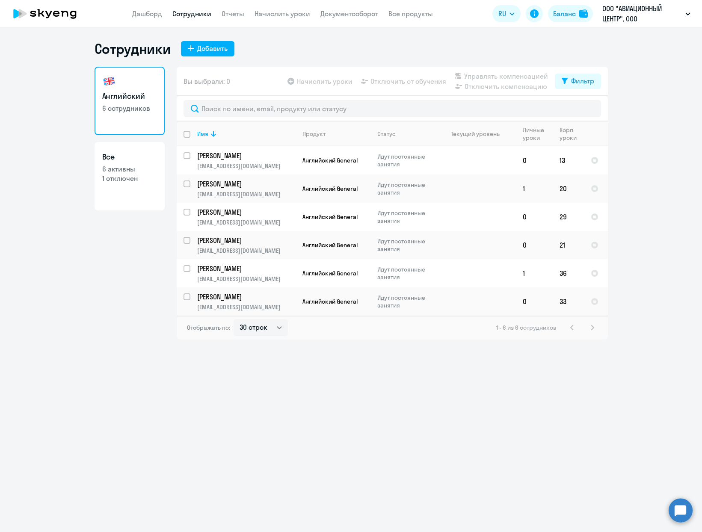
click at [116, 182] on p "1 отключен" at bounding box center [129, 178] width 55 height 9
select select "30"
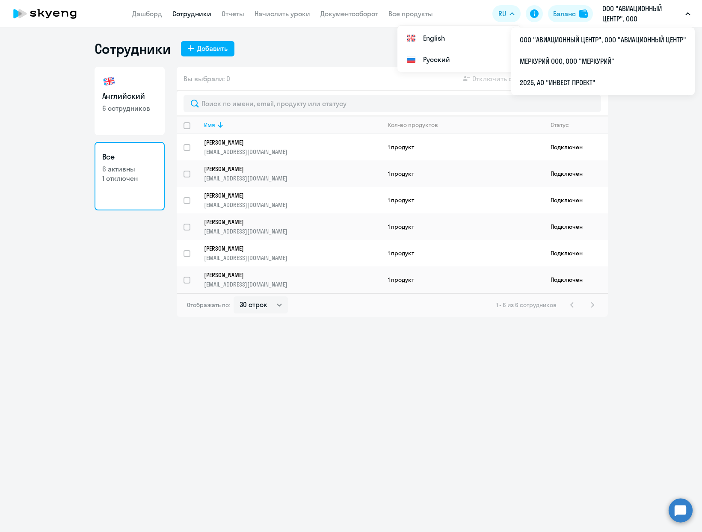
click at [641, 13] on p "ООО "АВИАЦИОННЫЙ ЦЕНТР", ООО "АВИАЦИОННЫЙ ЦЕНТР"" at bounding box center [642, 13] width 80 height 21
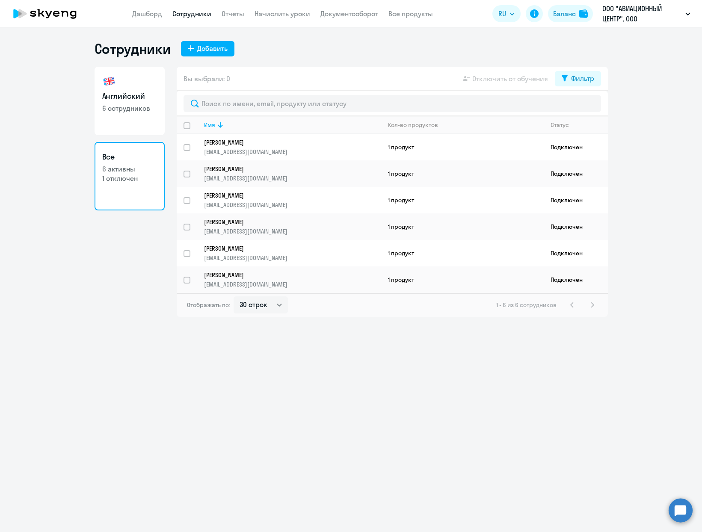
click at [632, 15] on p "ООО "АВИАЦИОННЫЙ ЦЕНТР", ООО "АВИАЦИОННЫЙ ЦЕНТР"" at bounding box center [642, 13] width 80 height 21
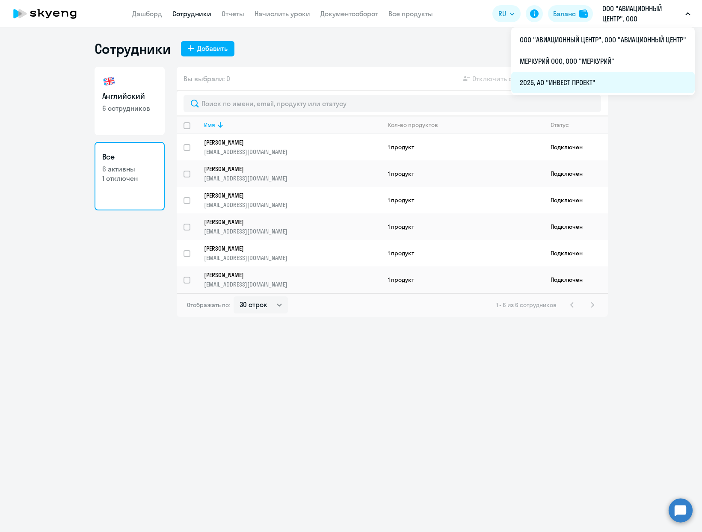
click at [582, 83] on li "2025, АО "ИНВЕСТ ПРОЕКТ"" at bounding box center [603, 82] width 184 height 21
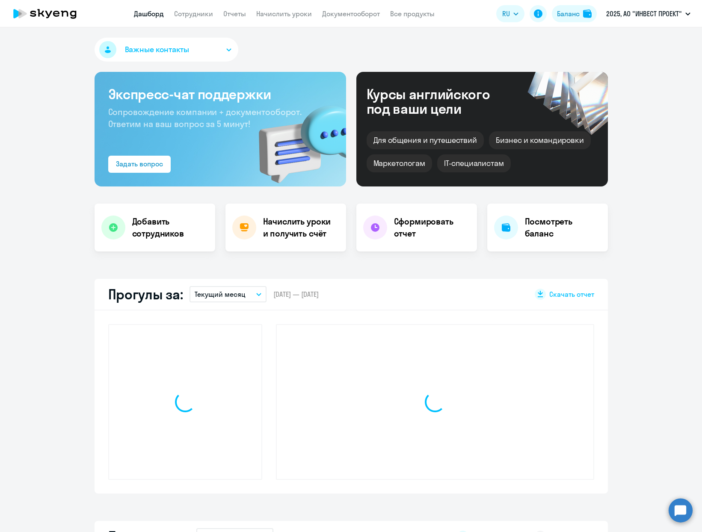
select select "30"
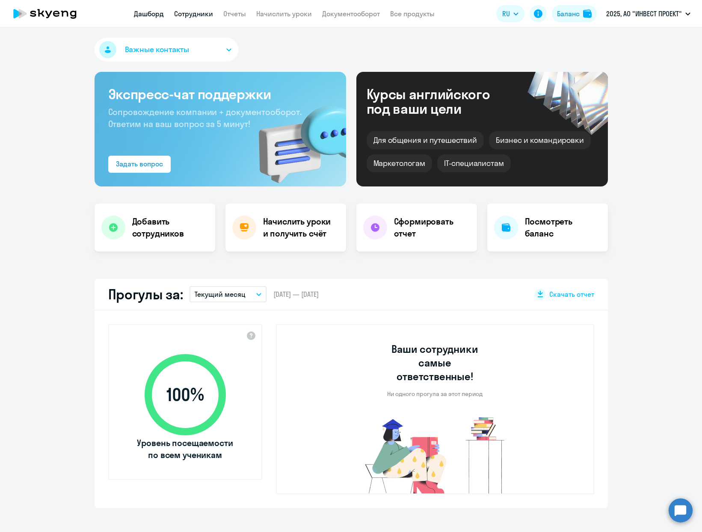
click at [193, 12] on link "Сотрудники" at bounding box center [193, 13] width 39 height 9
select select "30"
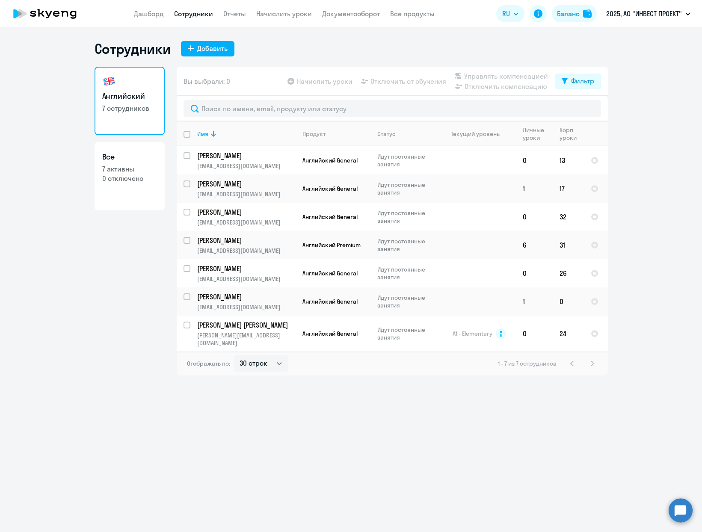
click at [138, 186] on link "Все 7 активны 0 отключено" at bounding box center [130, 176] width 70 height 68
select select "30"
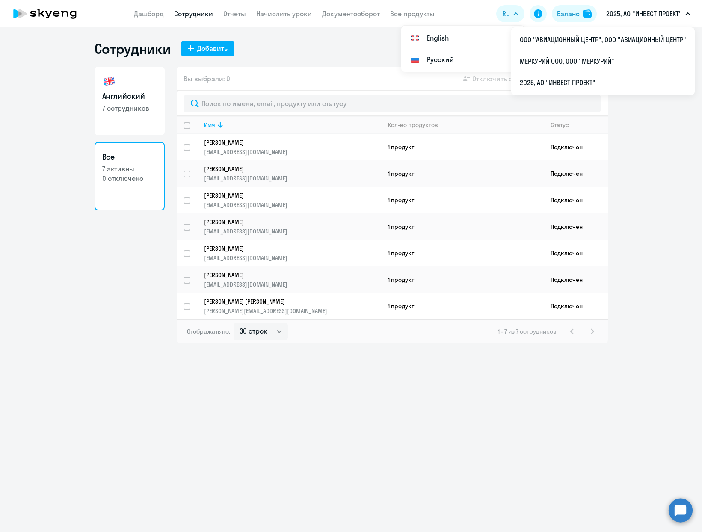
click at [653, 17] on p "2025, АО "ИНВЕСТ ПРОЕКТ"" at bounding box center [644, 14] width 76 height 10
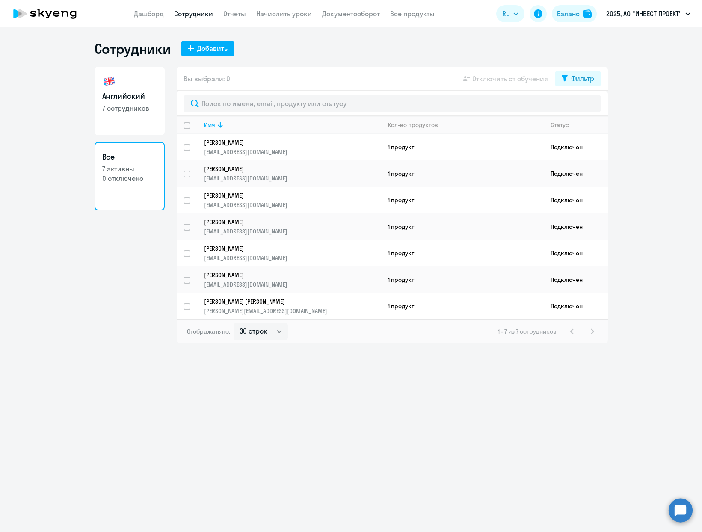
click at [653, 17] on p "2025, АО "ИНВЕСТ ПРОЕКТ"" at bounding box center [644, 14] width 76 height 10
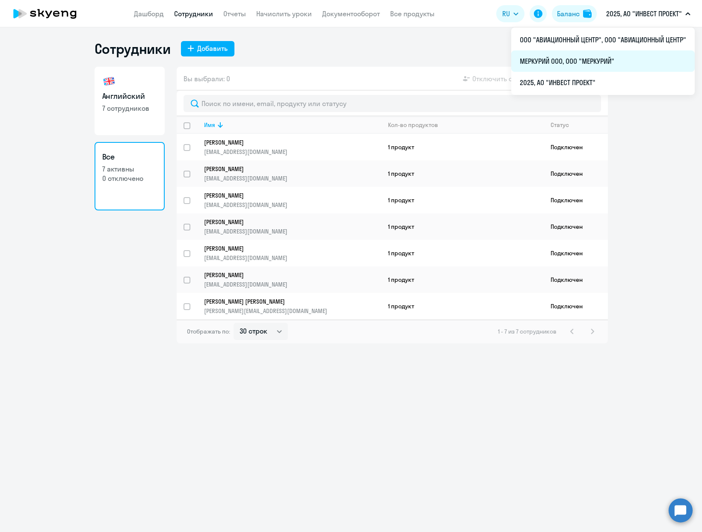
click at [602, 62] on li "МЕРКУРИЙ ООО, ООО "МЕРКУРИЙ"" at bounding box center [603, 60] width 184 height 21
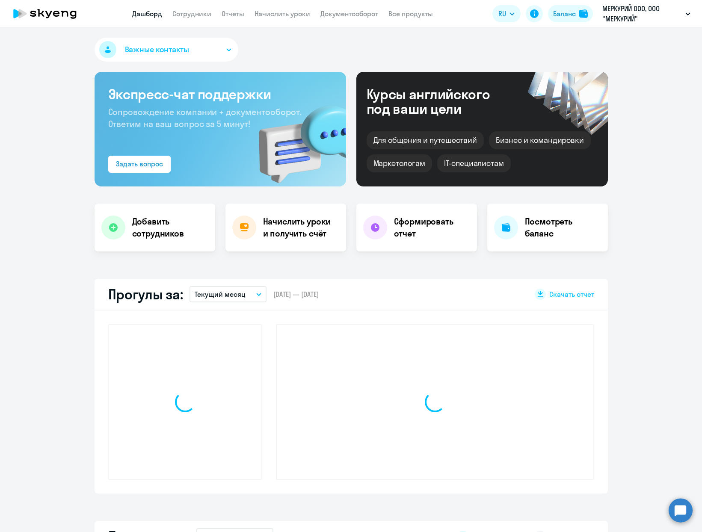
select select "30"
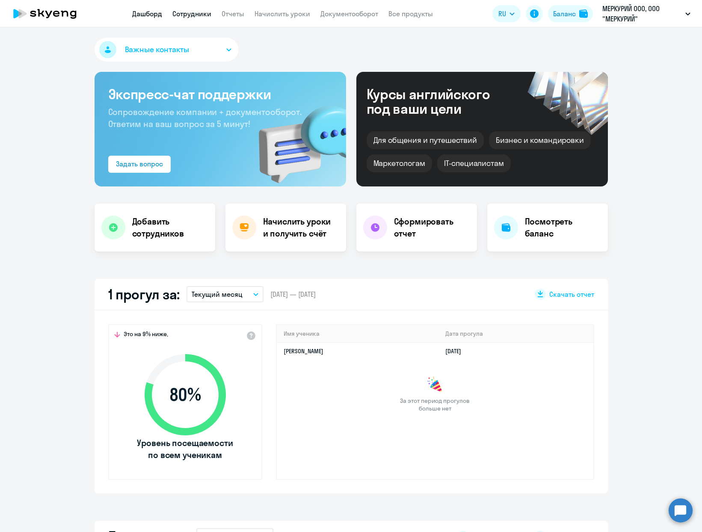
click at [187, 12] on link "Сотрудники" at bounding box center [191, 13] width 39 height 9
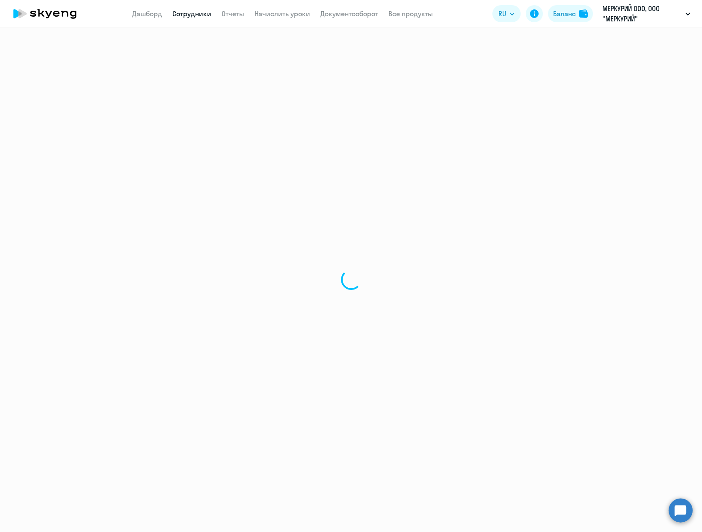
select select "30"
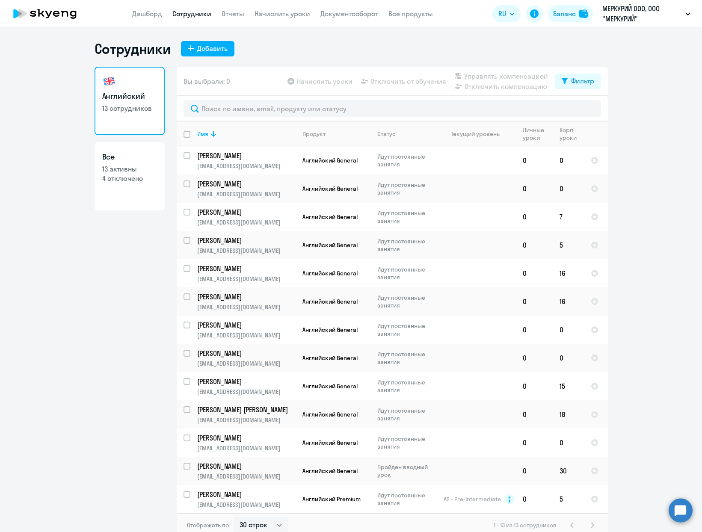
click at [119, 181] on p "4 отключено" at bounding box center [129, 178] width 55 height 9
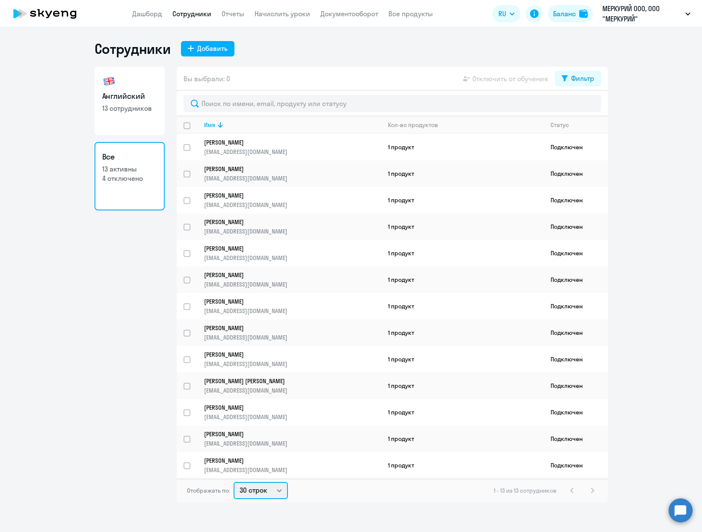
click at [276, 496] on select "30 строк 50 строк 100 строк" at bounding box center [261, 490] width 54 height 17
select select "100"
click at [234, 482] on select "30 строк 50 строк 100 строк" at bounding box center [261, 490] width 54 height 17
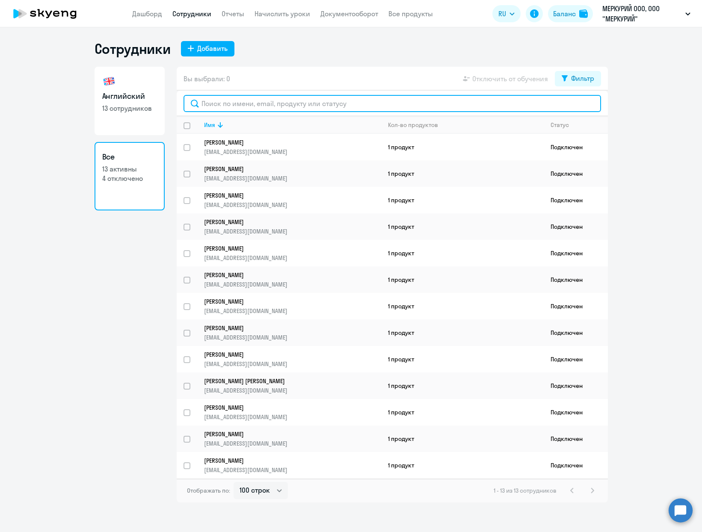
click at [227, 101] on input "text" at bounding box center [393, 103] width 418 height 17
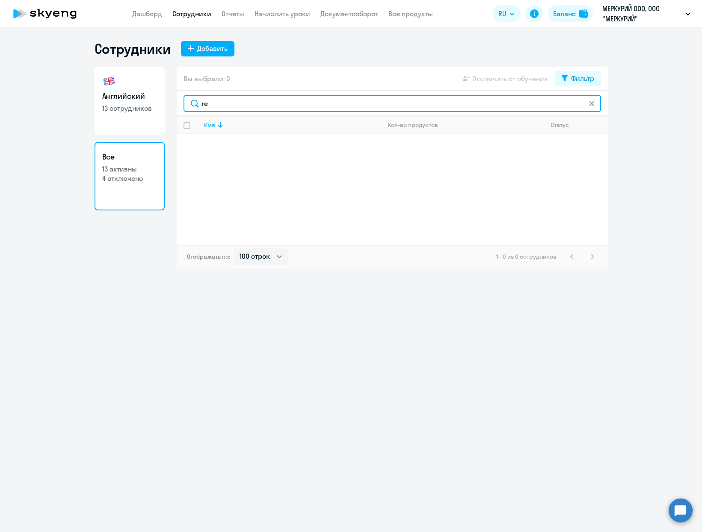
type input "r"
type input "[PERSON_NAME]"
